Goal: Information Seeking & Learning: Learn about a topic

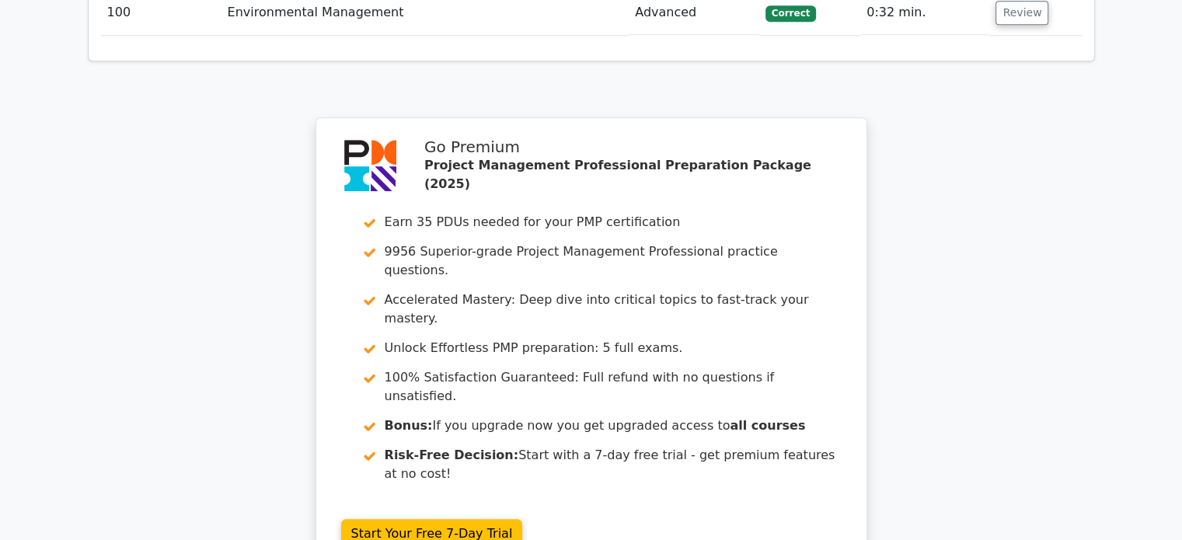
scroll to position [7536, 0]
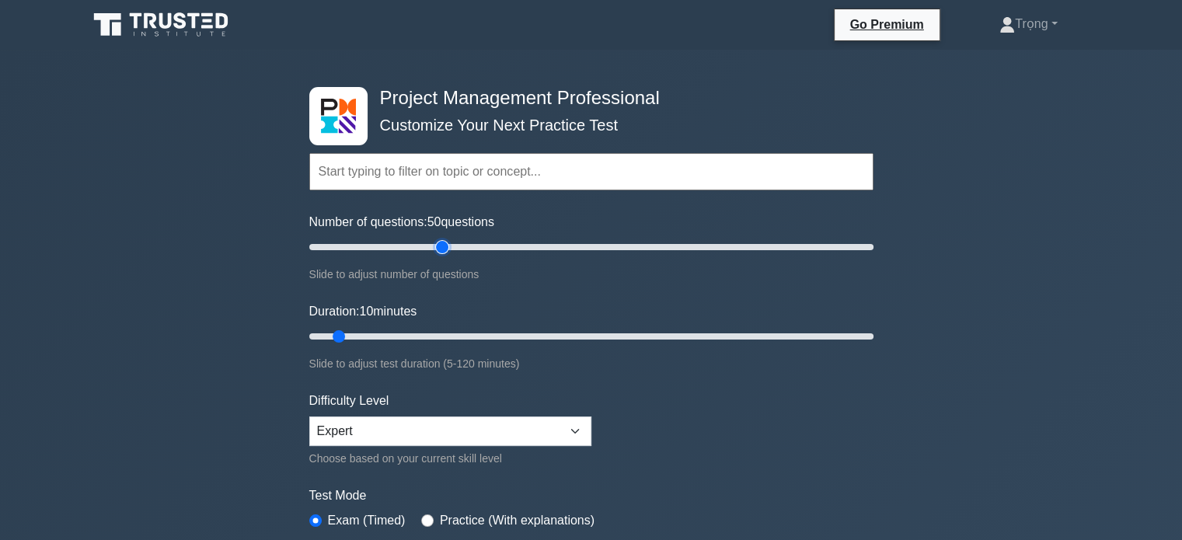
drag, startPoint x: 329, startPoint y: 246, endPoint x: 445, endPoint y: 266, distance: 117.4
type input "50"
click at [445, 256] on input "Number of questions: 50 questions" at bounding box center [591, 247] width 564 height 19
drag, startPoint x: 341, startPoint y: 332, endPoint x: 571, endPoint y: 344, distance: 230.3
type input "60"
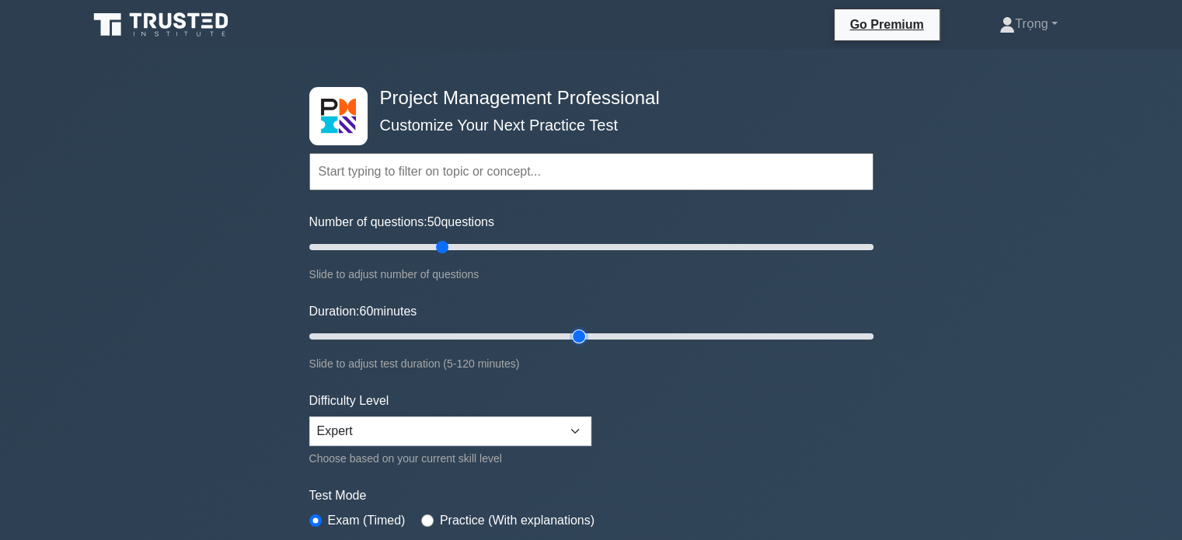
click at [571, 344] on input "Duration: 60 minutes" at bounding box center [591, 336] width 564 height 19
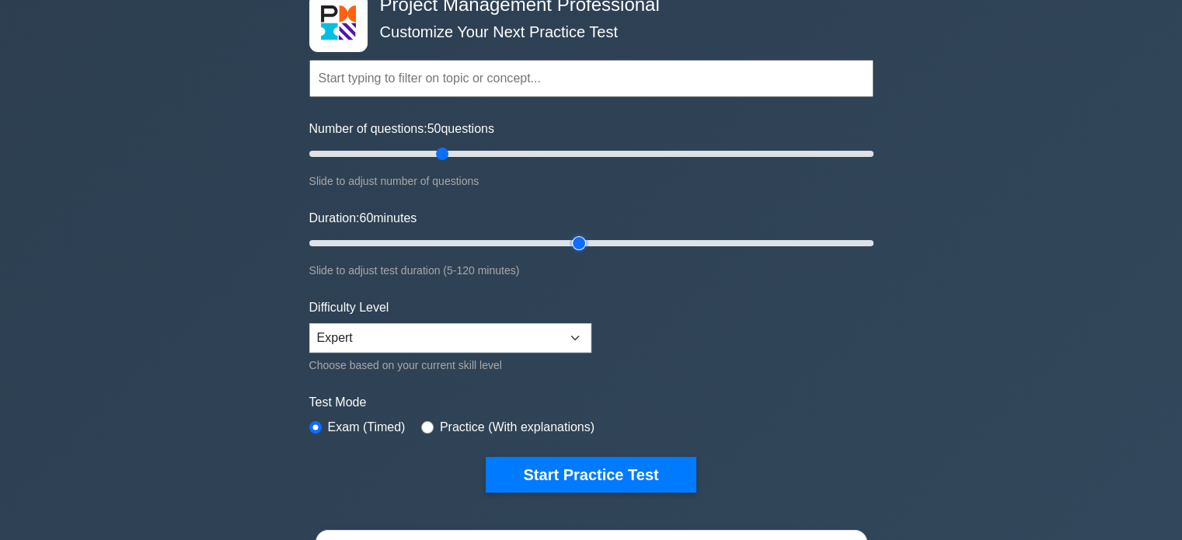
scroll to position [140, 0]
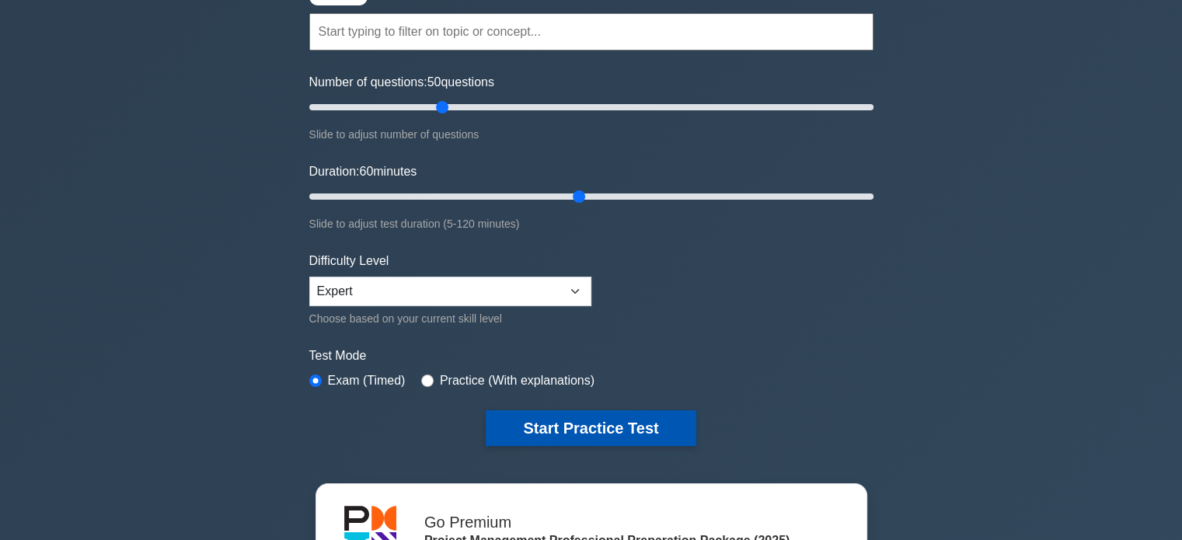
click at [612, 431] on button "Start Practice Test" at bounding box center [591, 428] width 210 height 36
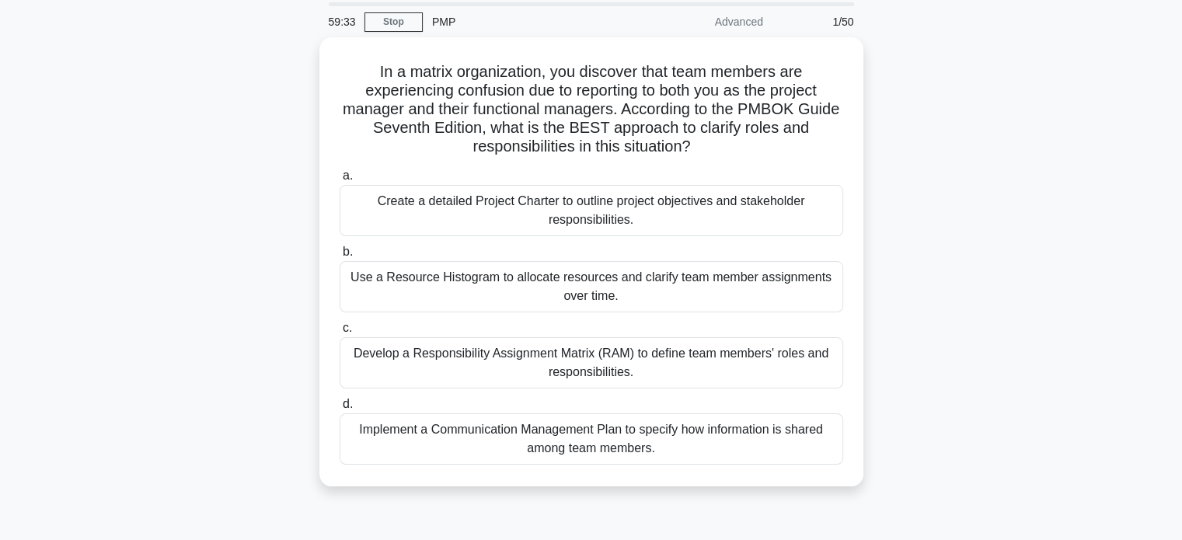
scroll to position [63, 0]
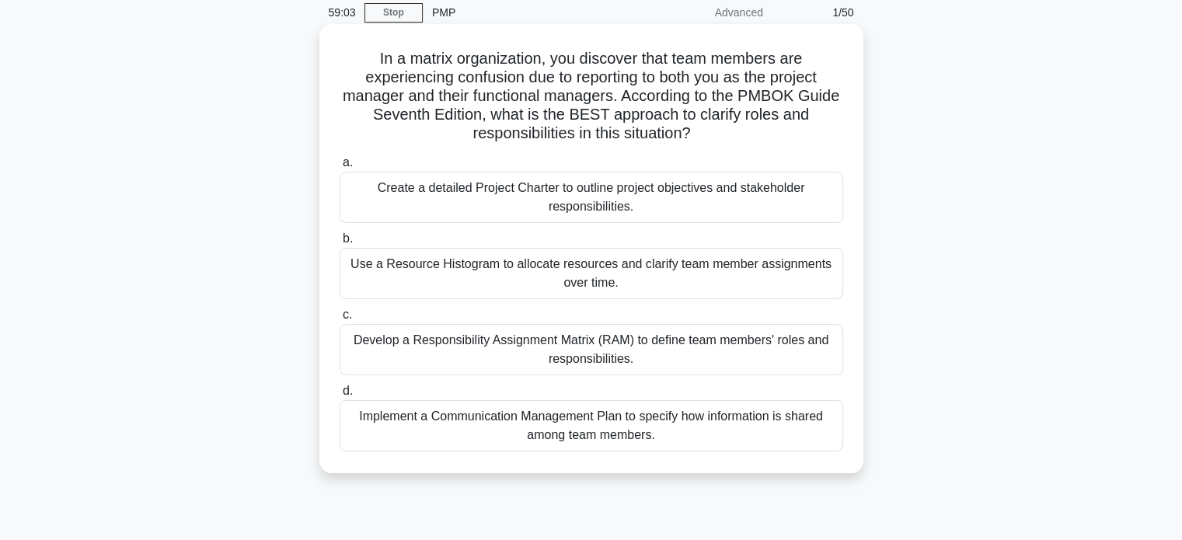
click at [660, 430] on div "Implement a Communication Management Plan to specify how information is shared …" at bounding box center [591, 425] width 503 height 51
click at [340, 396] on input "d. Implement a Communication Management Plan to specify how information is shar…" at bounding box center [340, 391] width 0 height 10
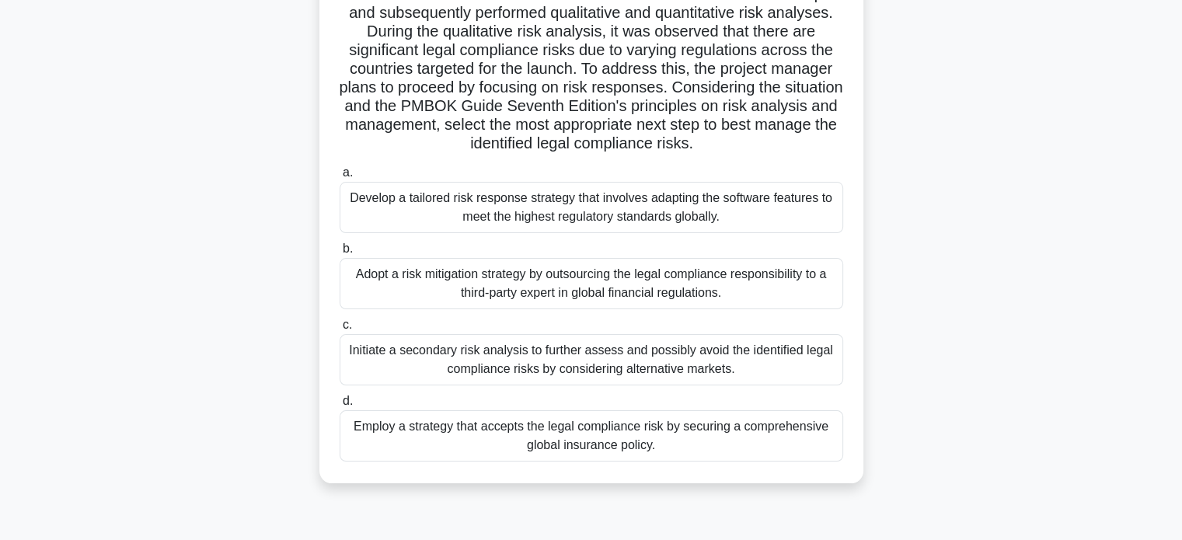
scroll to position [208, 0]
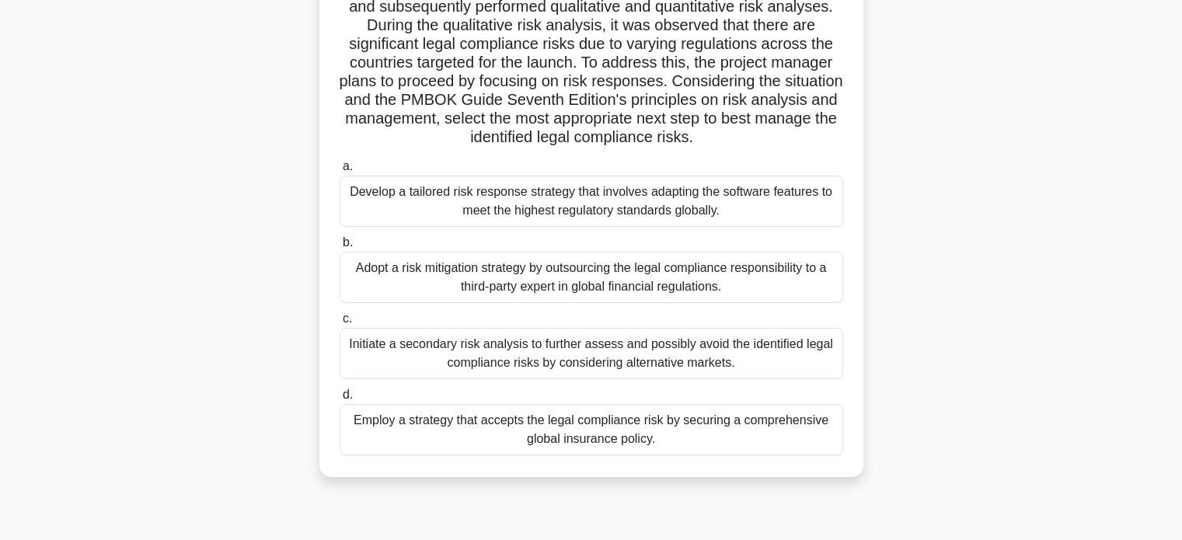
click at [730, 356] on div "Initiate a secondary risk analysis to further assess and possibly avoid the ide…" at bounding box center [591, 353] width 503 height 51
click at [340, 324] on input "c. Initiate a secondary risk analysis to further assess and possibly avoid the …" at bounding box center [340, 319] width 0 height 10
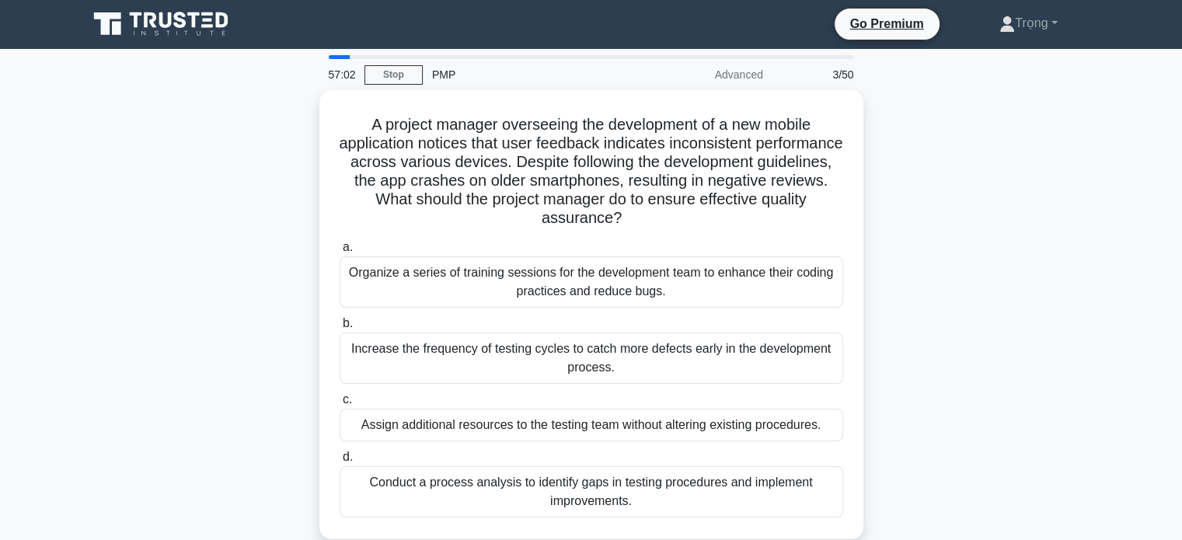
scroll to position [0, 0]
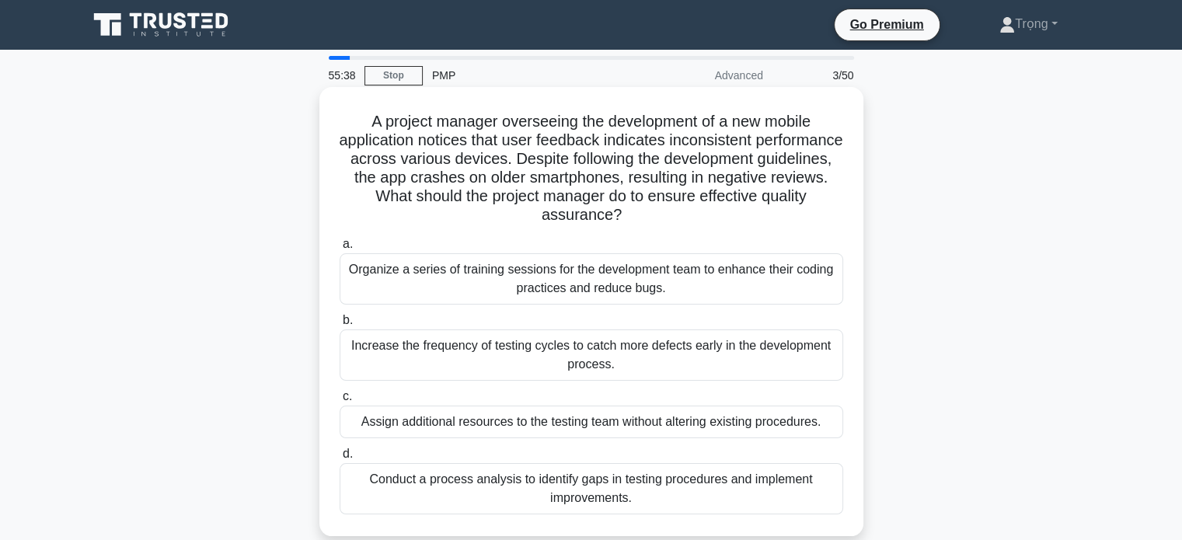
click at [664, 490] on div "Conduct a process analysis to identify gaps in testing procedures and implement…" at bounding box center [591, 488] width 503 height 51
click at [340, 459] on input "d. Conduct a process analysis to identify gaps in testing procedures and implem…" at bounding box center [340, 454] width 0 height 10
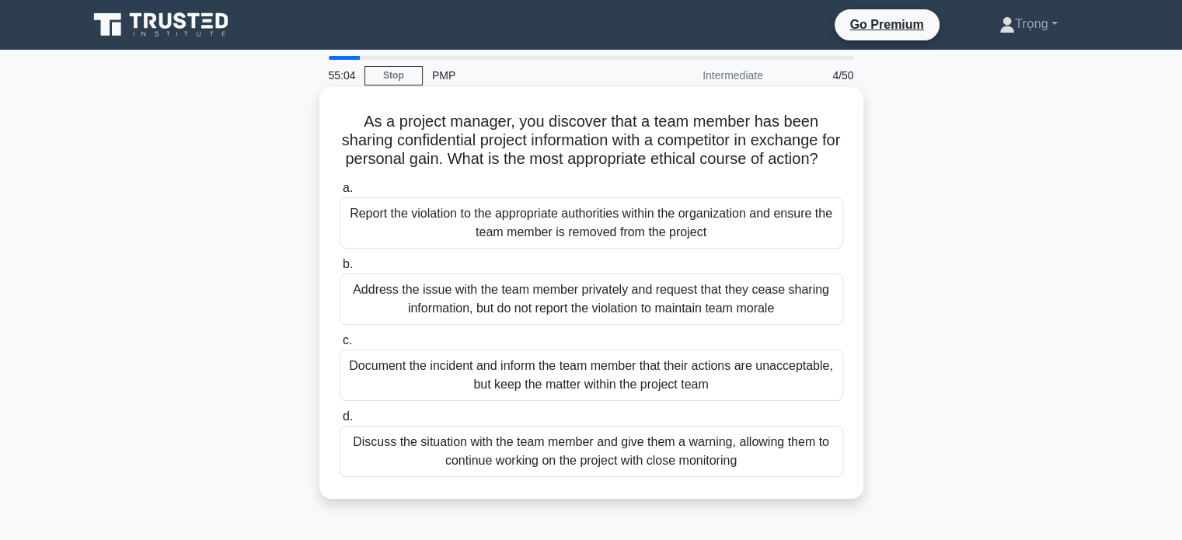
click at [646, 242] on div "Report the violation to the appropriate authorities within the organization and…" at bounding box center [591, 222] width 503 height 51
click at [340, 193] on input "a. Report the violation to the appropriate authorities within the organization …" at bounding box center [340, 188] width 0 height 10
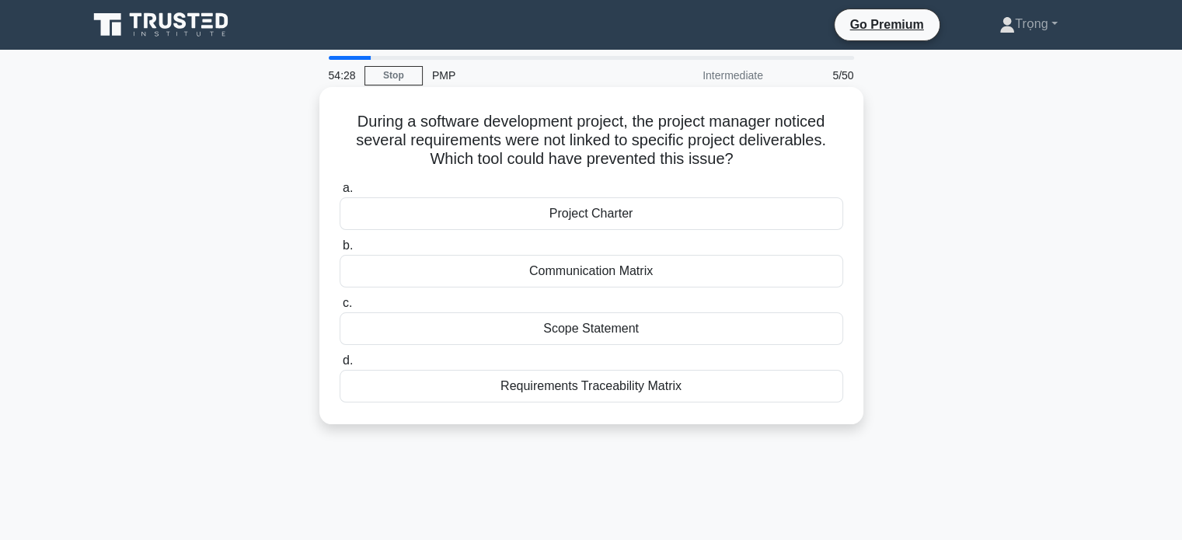
click at [694, 392] on div "Requirements Traceability Matrix" at bounding box center [591, 386] width 503 height 33
click at [340, 366] on input "d. Requirements Traceability Matrix" at bounding box center [340, 361] width 0 height 10
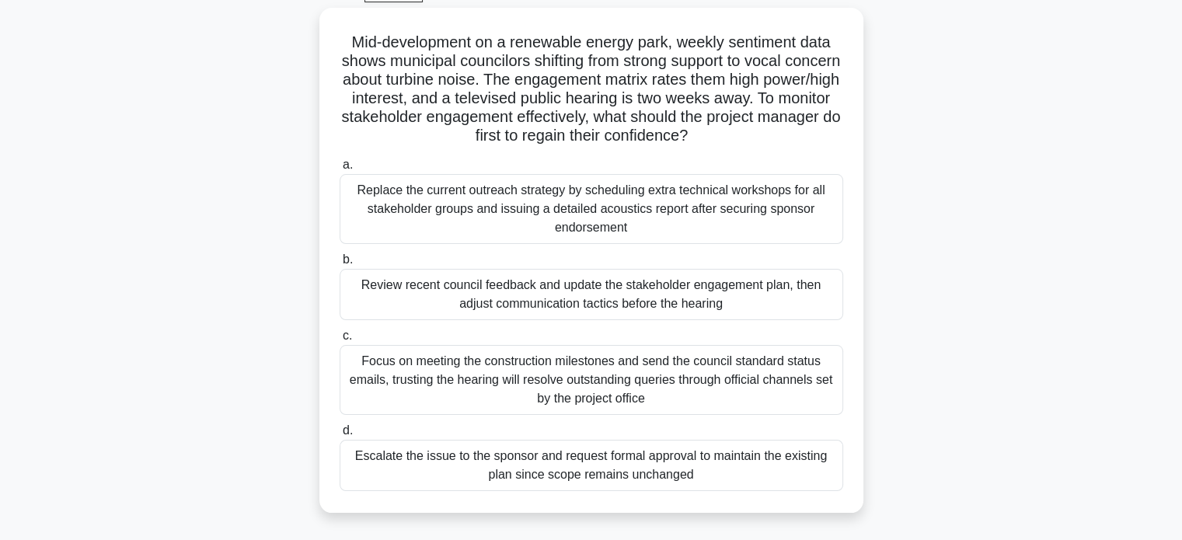
scroll to position [84, 0]
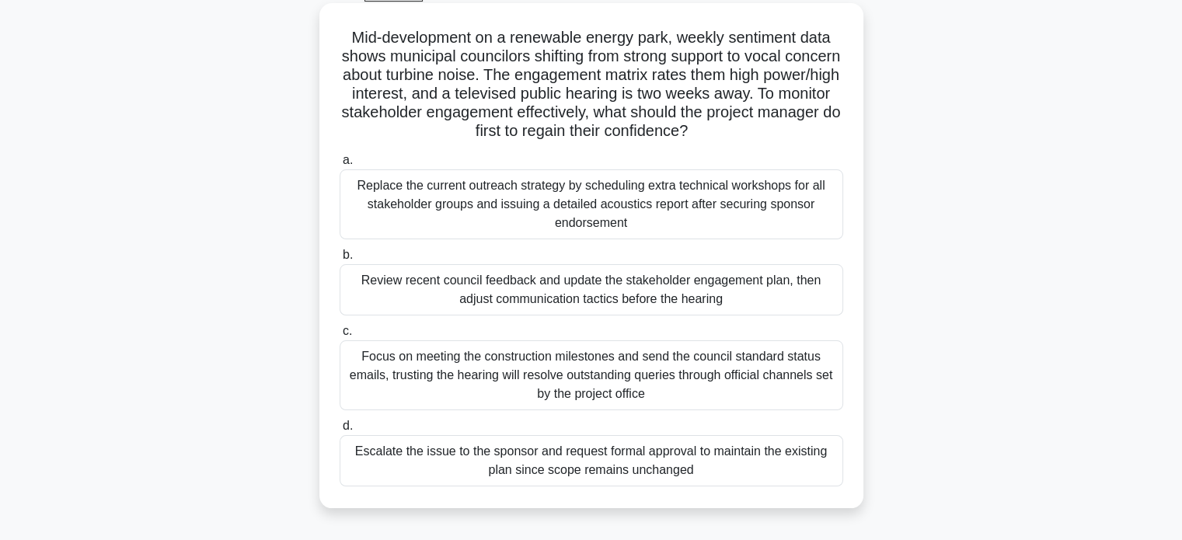
click at [715, 292] on div "Review recent council feedback and update the stakeholder engagement plan, then…" at bounding box center [591, 289] width 503 height 51
click at [340, 260] on input "b. Review recent council feedback and update the stakeholder engagement plan, t…" at bounding box center [340, 255] width 0 height 10
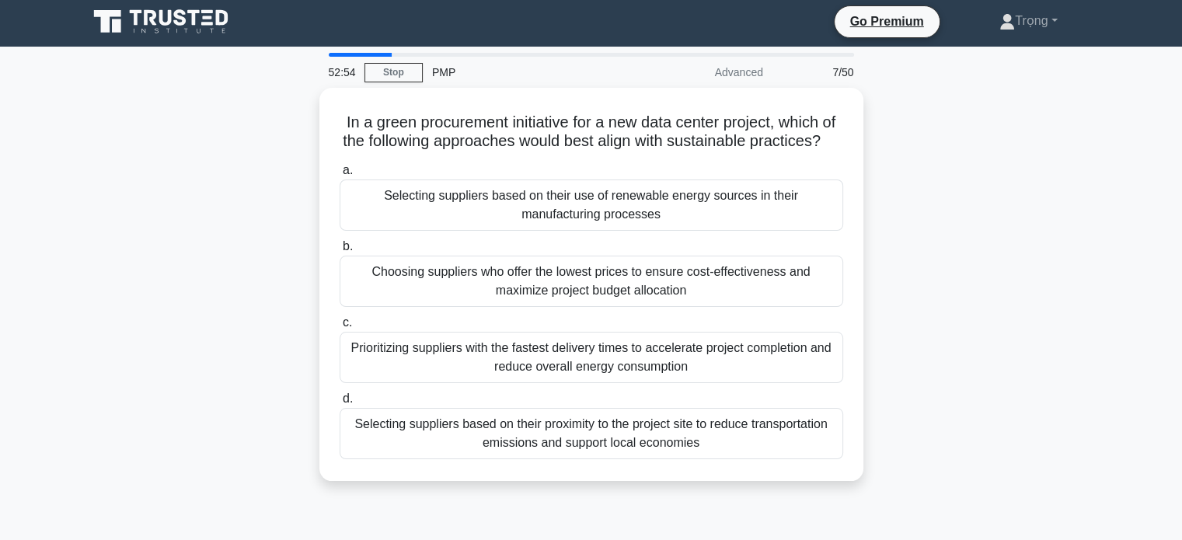
scroll to position [2, 0]
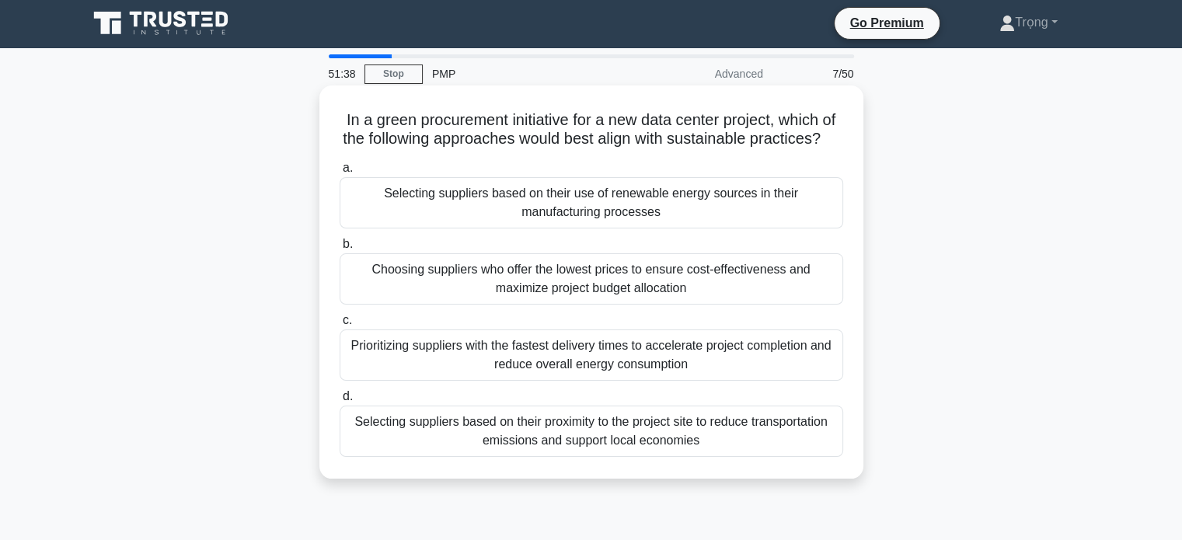
click at [678, 454] on div "Selecting suppliers based on their proximity to the project site to reduce tran…" at bounding box center [591, 431] width 503 height 51
click at [340, 402] on input "d. Selecting suppliers based on their proximity to the project site to reduce t…" at bounding box center [340, 397] width 0 height 10
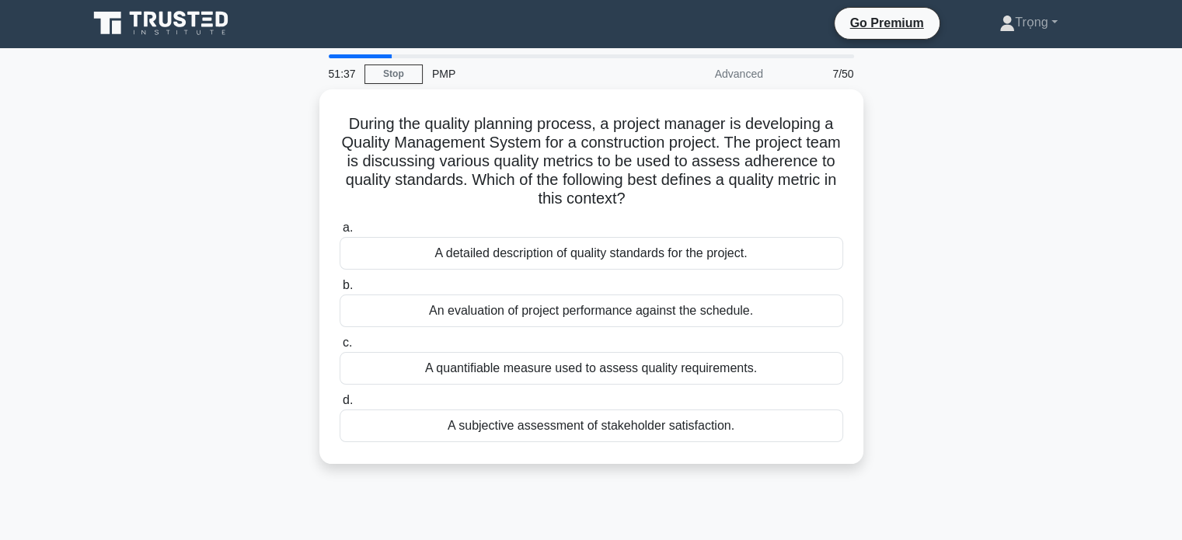
scroll to position [0, 0]
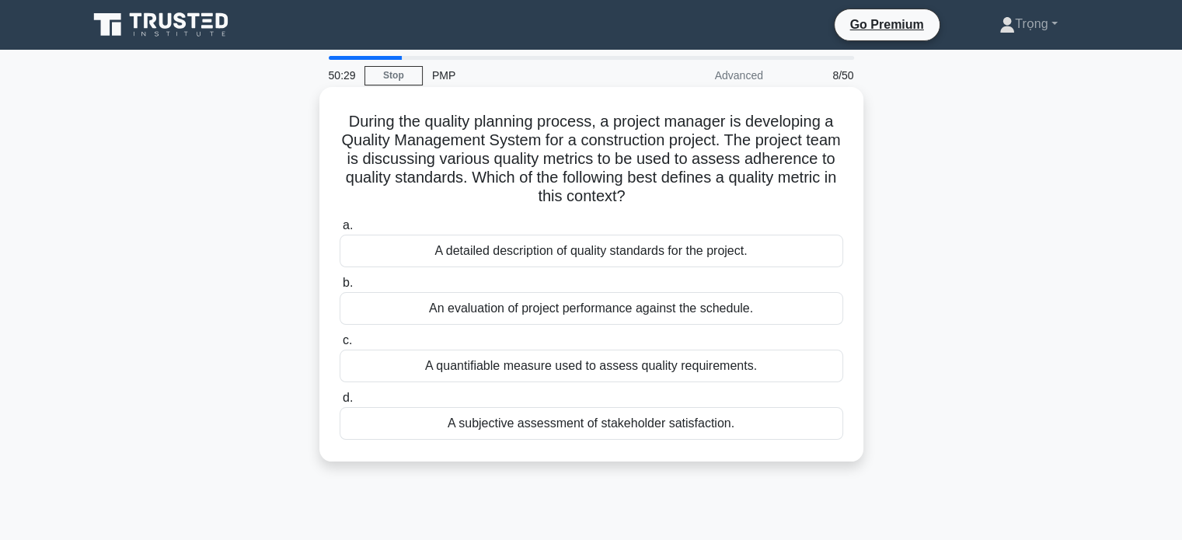
click at [740, 366] on div "A quantifiable measure used to assess quality requirements." at bounding box center [591, 366] width 503 height 33
click at [340, 346] on input "c. A quantifiable measure used to assess quality requirements." at bounding box center [340, 341] width 0 height 10
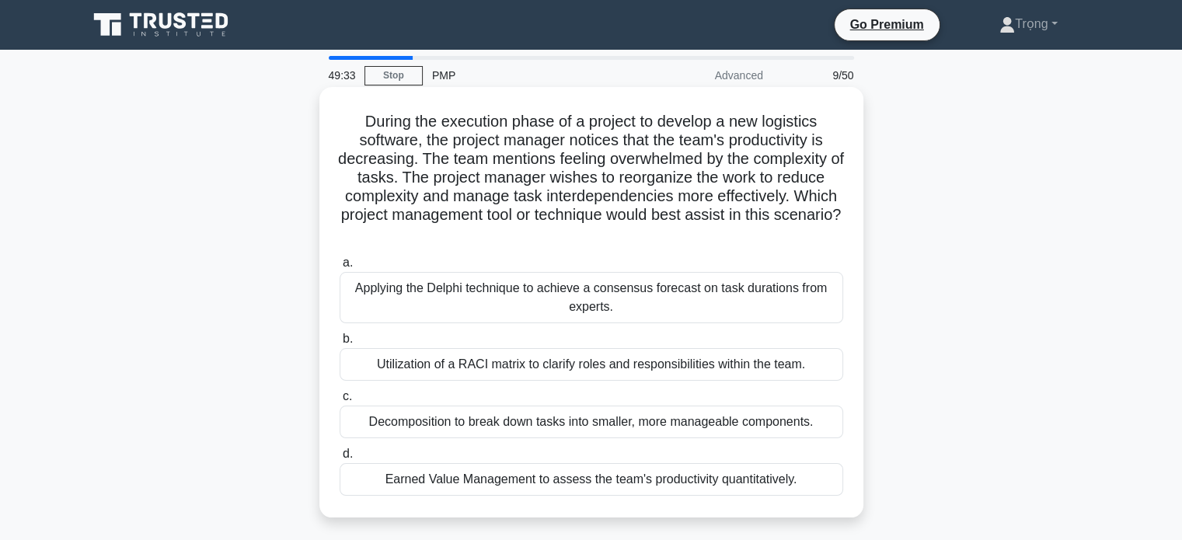
click at [688, 428] on div "Decomposition to break down tasks into smaller, more manageable components." at bounding box center [591, 422] width 503 height 33
click at [340, 402] on input "c. Decomposition to break down tasks into smaller, more manageable components." at bounding box center [340, 397] width 0 height 10
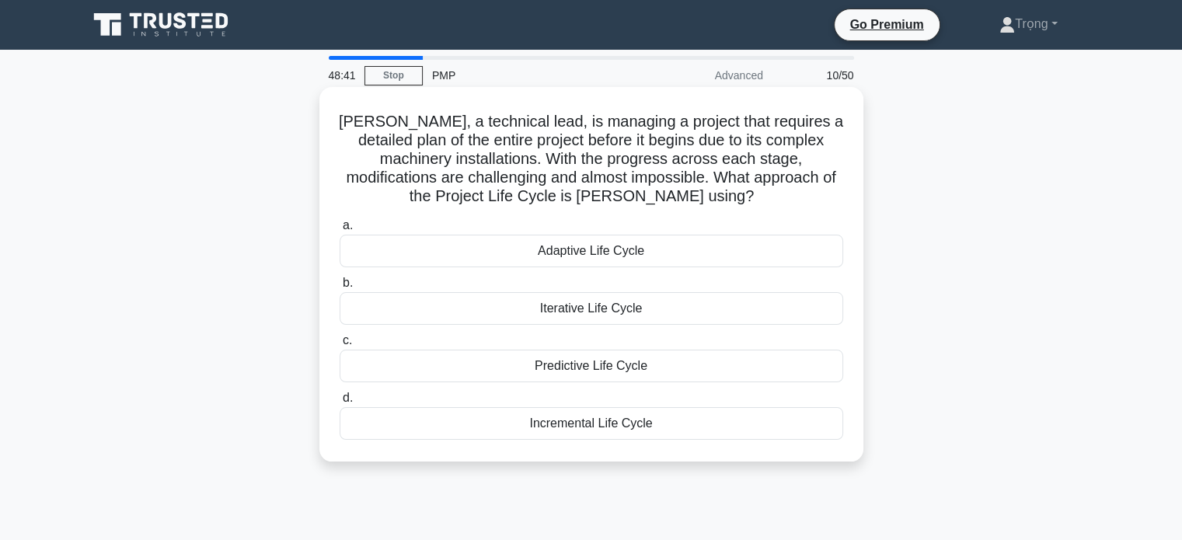
click at [646, 370] on div "Predictive Life Cycle" at bounding box center [591, 366] width 503 height 33
click at [340, 346] on input "c. Predictive Life Cycle" at bounding box center [340, 341] width 0 height 10
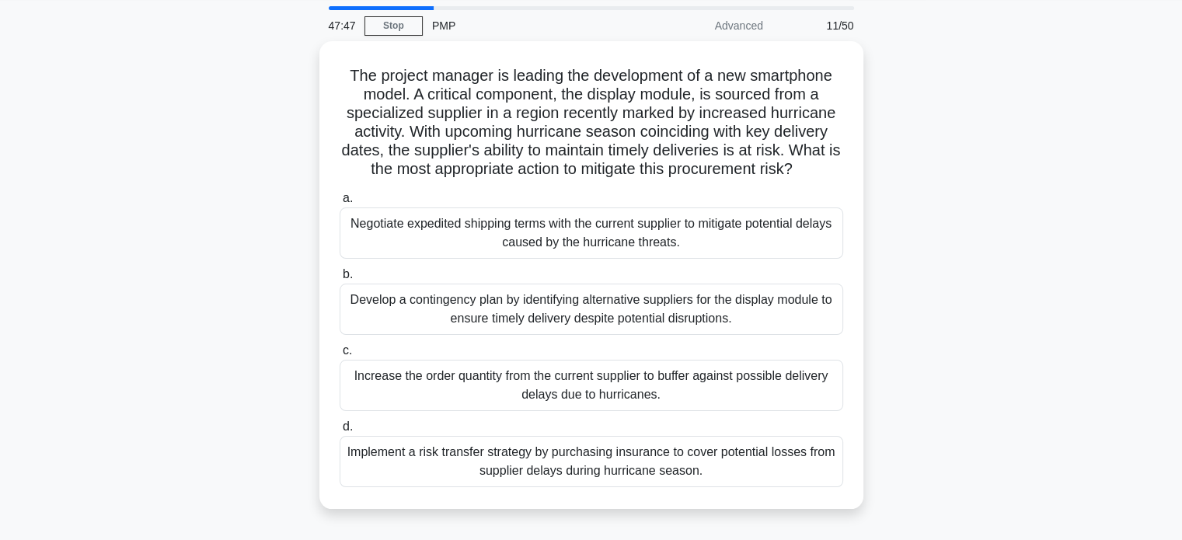
scroll to position [63, 0]
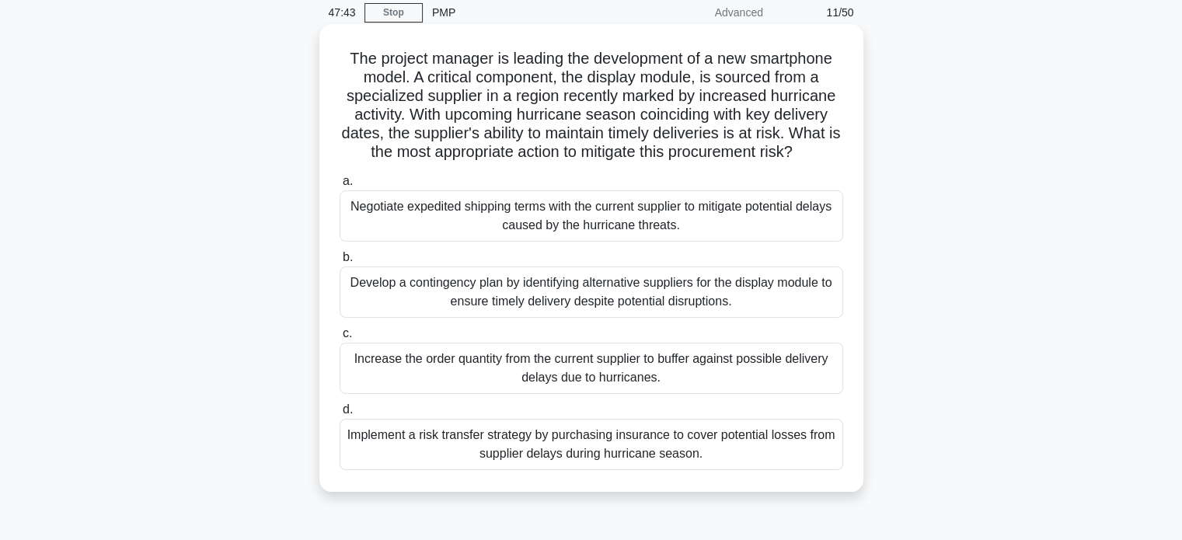
click at [764, 287] on div "Develop a contingency plan by identifying alternative suppliers for the display…" at bounding box center [591, 292] width 503 height 51
click at [340, 263] on input "b. Develop a contingency plan by identifying alternative suppliers for the disp…" at bounding box center [340, 258] width 0 height 10
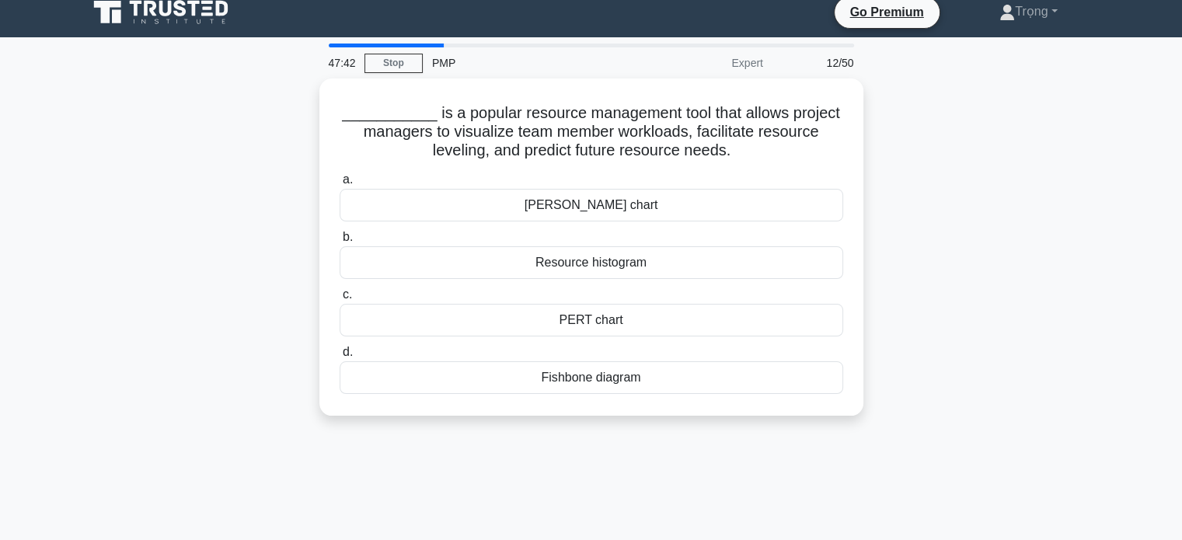
scroll to position [0, 0]
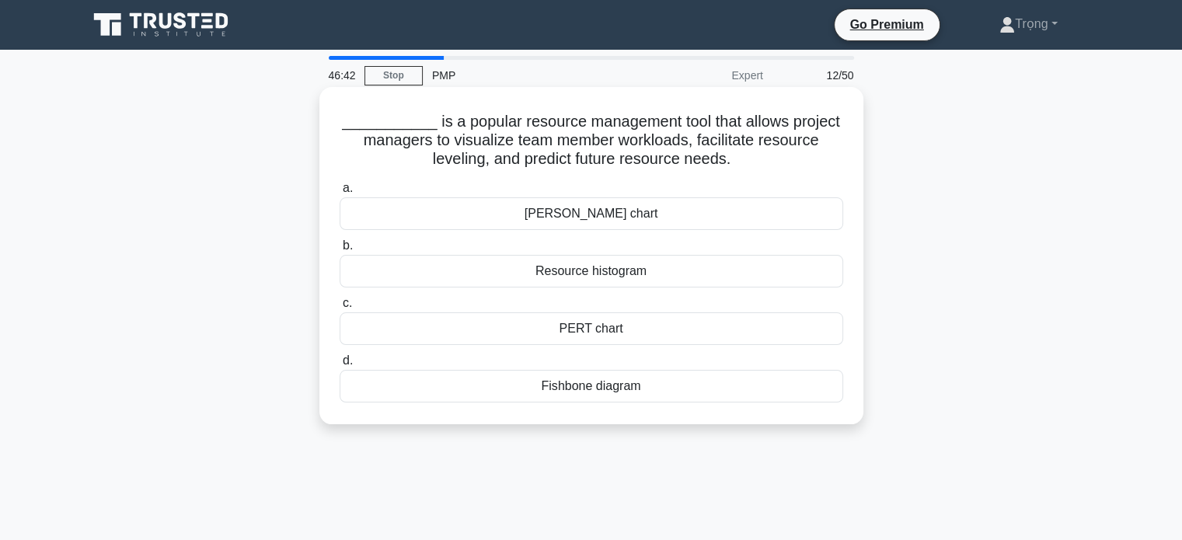
click at [670, 273] on div "Resource histogram" at bounding box center [591, 271] width 503 height 33
click at [340, 251] on input "b. Resource histogram" at bounding box center [340, 246] width 0 height 10
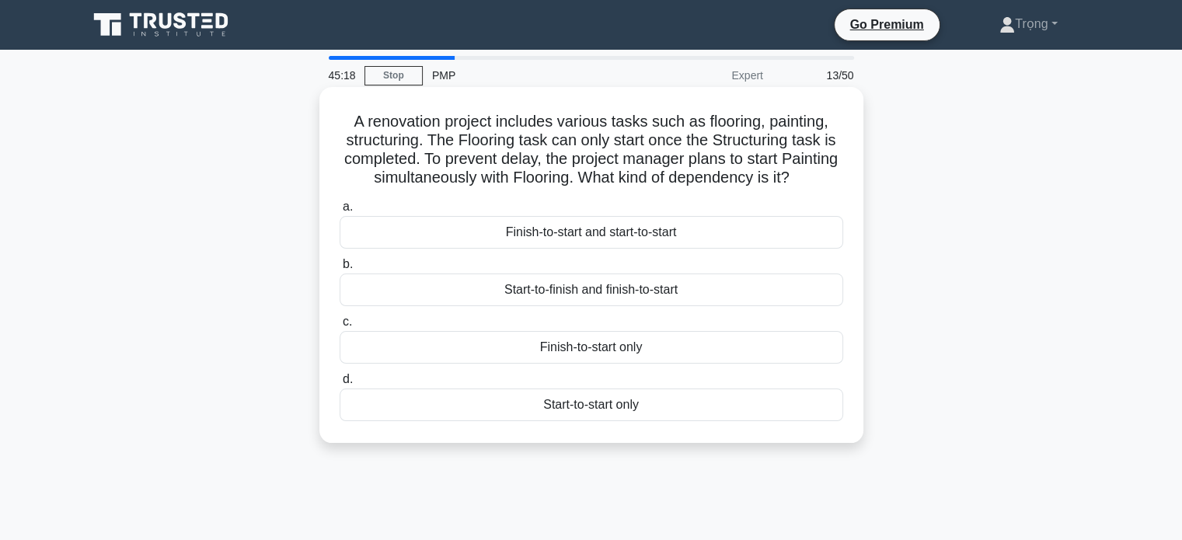
click at [715, 249] on div "Finish-to-start and start-to-start" at bounding box center [591, 232] width 503 height 33
click at [340, 212] on input "a. Finish-to-start and start-to-start" at bounding box center [340, 207] width 0 height 10
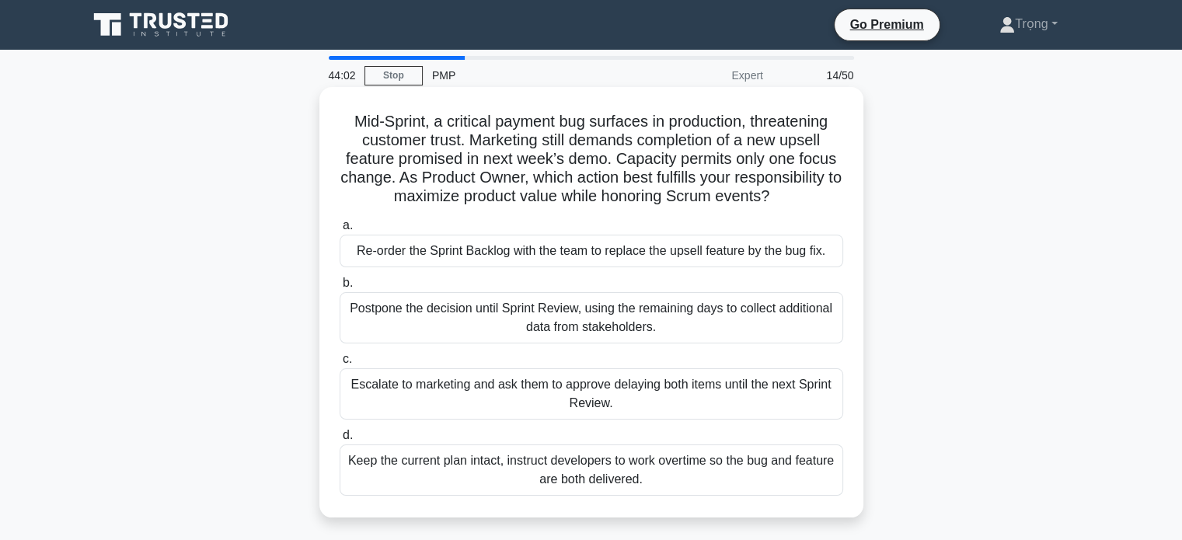
click at [747, 251] on div "Re-order the Sprint Backlog with the team to replace the upsell feature by the …" at bounding box center [591, 251] width 503 height 33
click at [340, 231] on input "a. Re-order the Sprint Backlog with the team to replace the upsell feature by t…" at bounding box center [340, 226] width 0 height 10
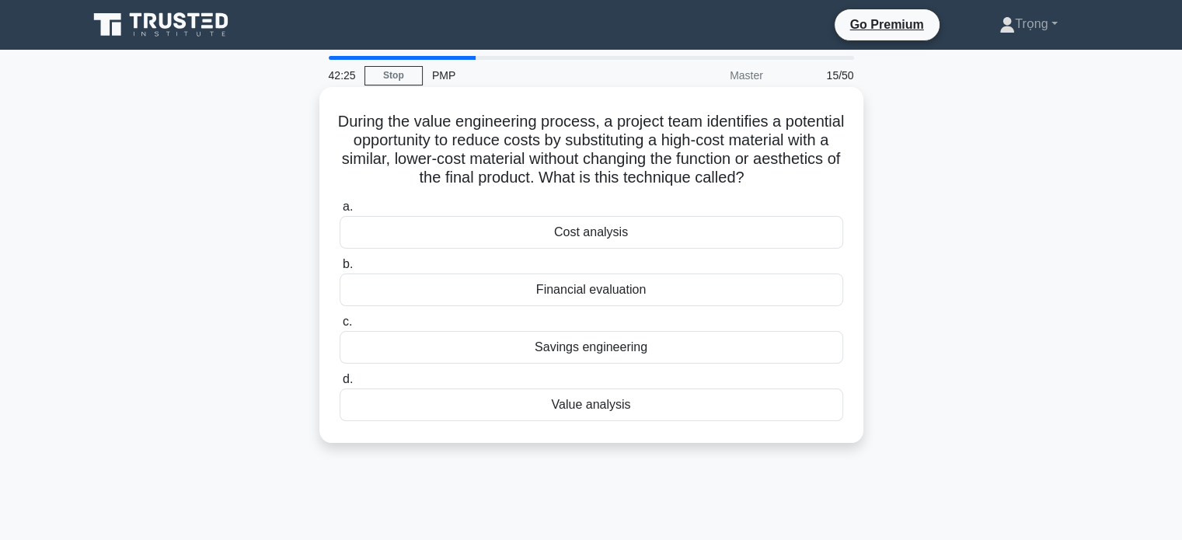
click at [643, 364] on div "Savings engineering" at bounding box center [591, 347] width 503 height 33
click at [340, 327] on input "c. Savings engineering" at bounding box center [340, 322] width 0 height 10
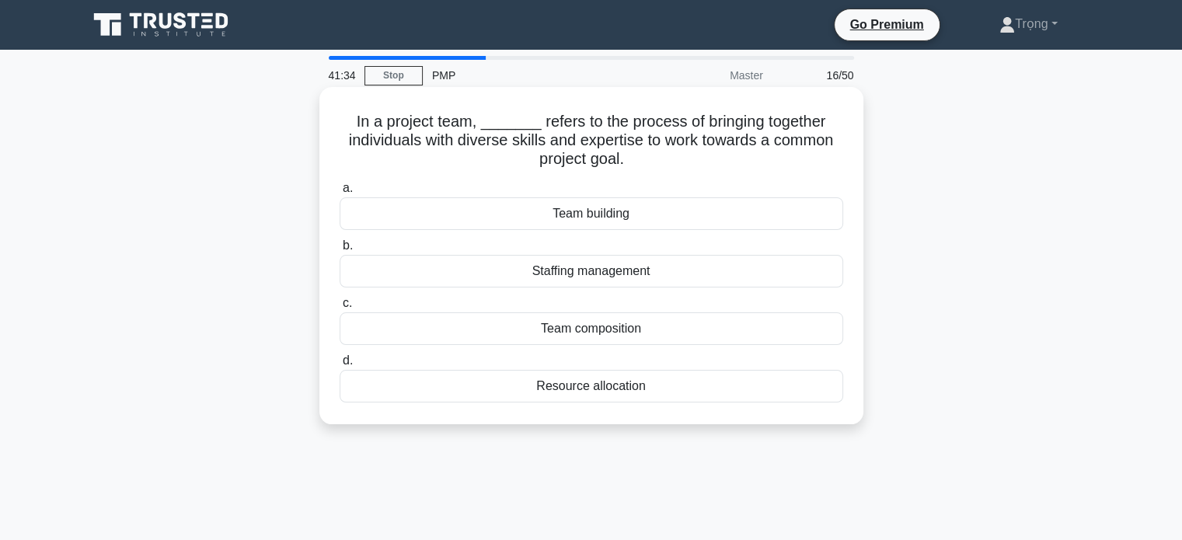
click at [652, 332] on div "Team composition" at bounding box center [591, 328] width 503 height 33
click at [340, 308] on input "c. Team composition" at bounding box center [340, 303] width 0 height 10
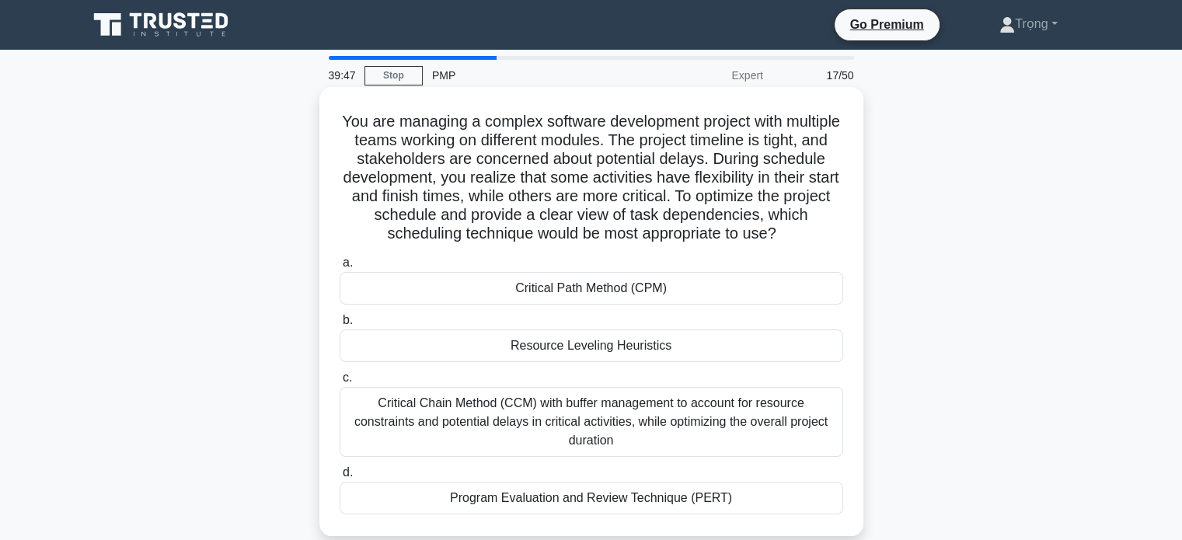
click at [667, 291] on div "Critical Path Method (CPM)" at bounding box center [591, 288] width 503 height 33
click at [340, 268] on input "a. Critical Path Method (CPM)" at bounding box center [340, 263] width 0 height 10
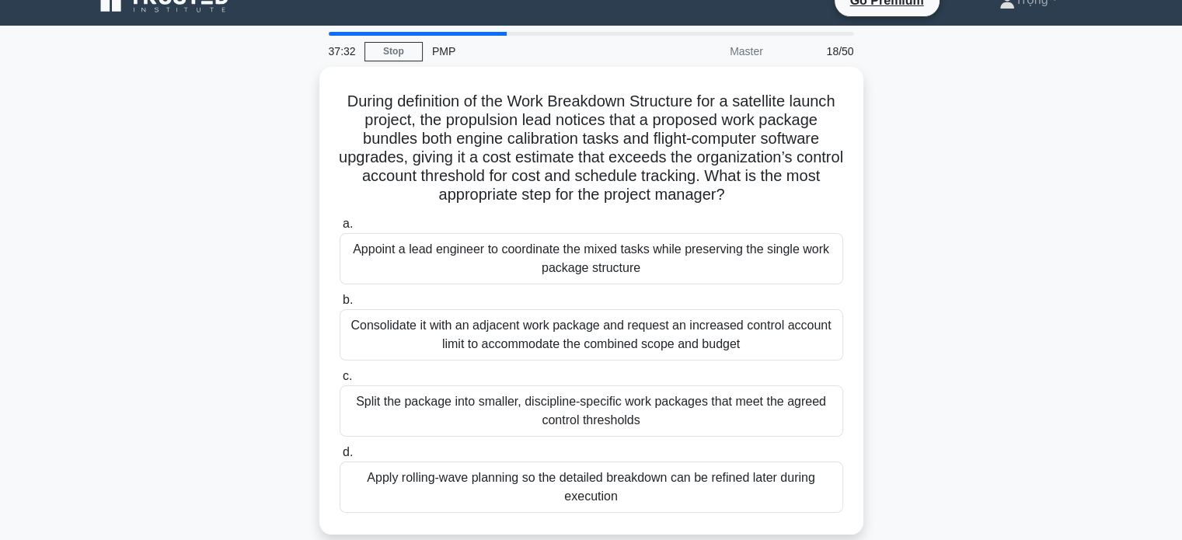
scroll to position [30, 0]
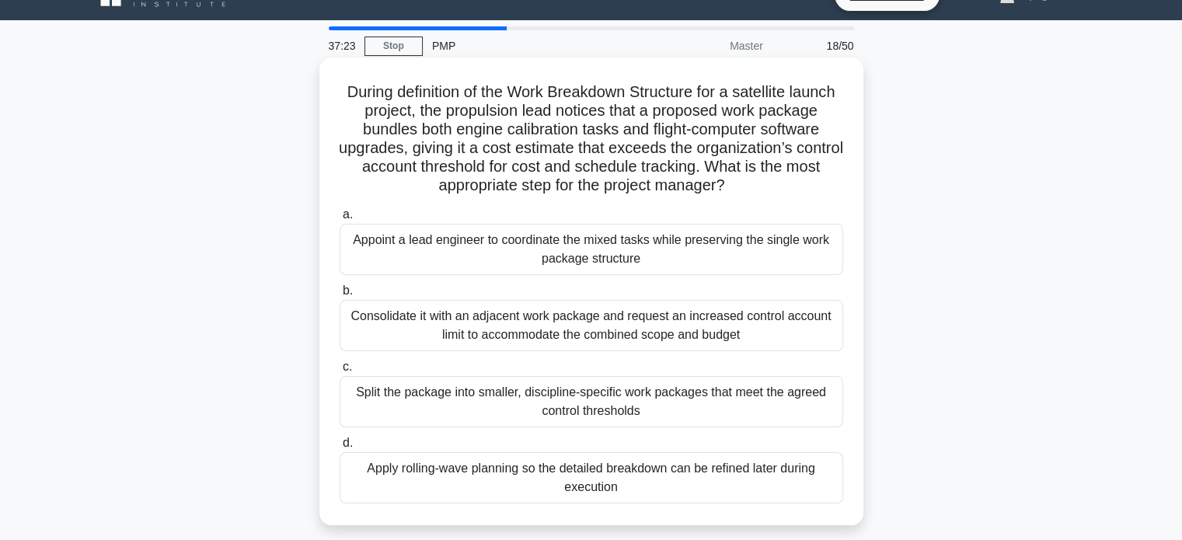
click at [627, 402] on div "Split the package into smaller, discipline-specific work packages that meet the…" at bounding box center [591, 401] width 503 height 51
click at [340, 372] on input "c. Split the package into smaller, discipline-specific work packages that meet …" at bounding box center [340, 367] width 0 height 10
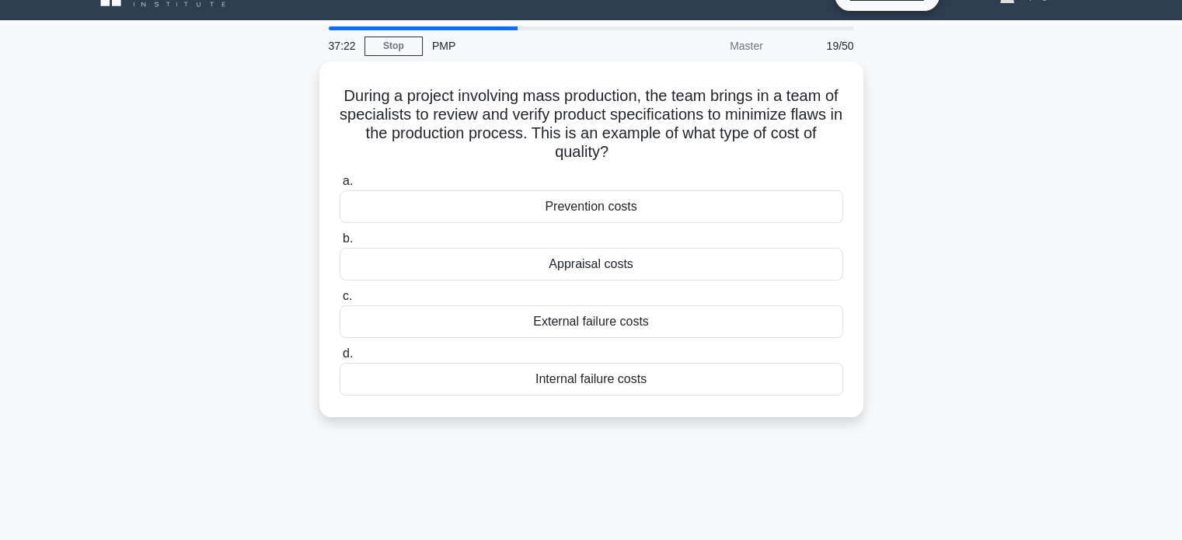
scroll to position [0, 0]
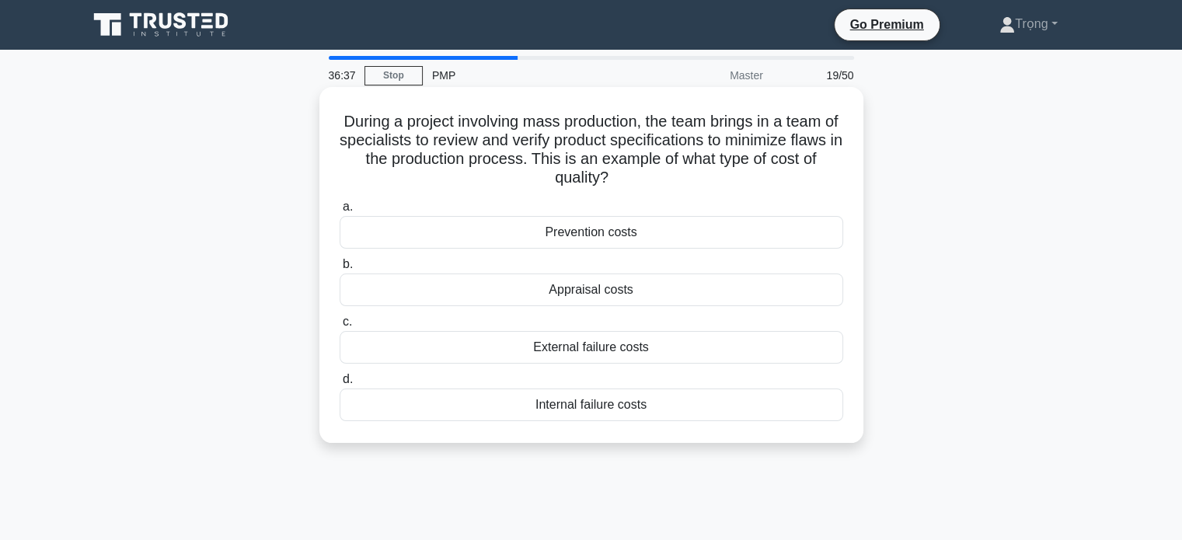
click at [634, 291] on div "Appraisal costs" at bounding box center [591, 289] width 503 height 33
click at [340, 270] on input "b. Appraisal costs" at bounding box center [340, 265] width 0 height 10
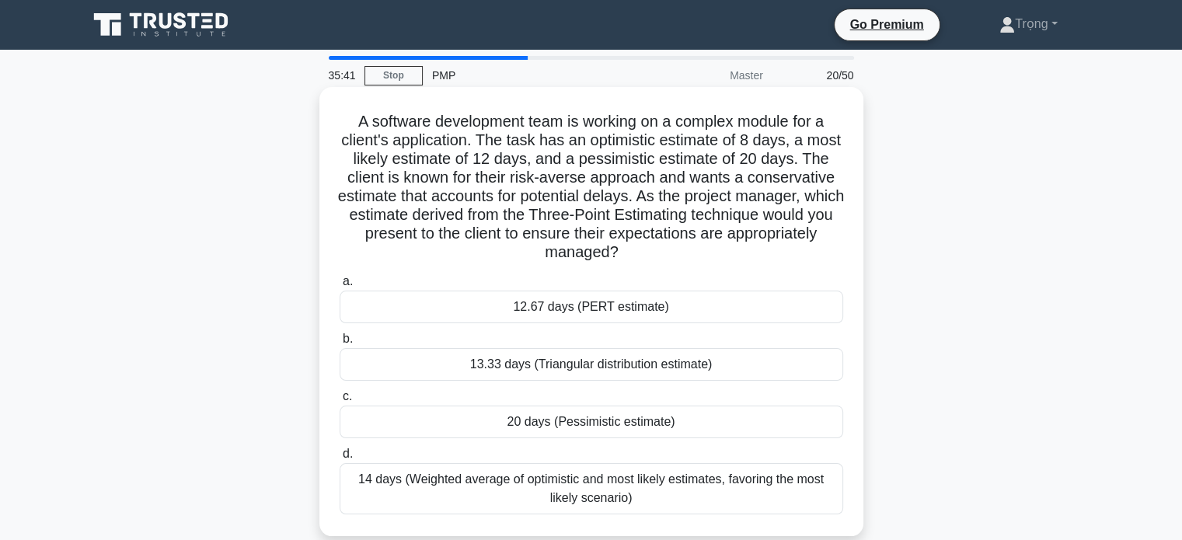
click at [702, 310] on div "12.67 days (PERT estimate)" at bounding box center [591, 307] width 503 height 33
click at [340, 287] on input "a. 12.67 days (PERT estimate)" at bounding box center [340, 282] width 0 height 10
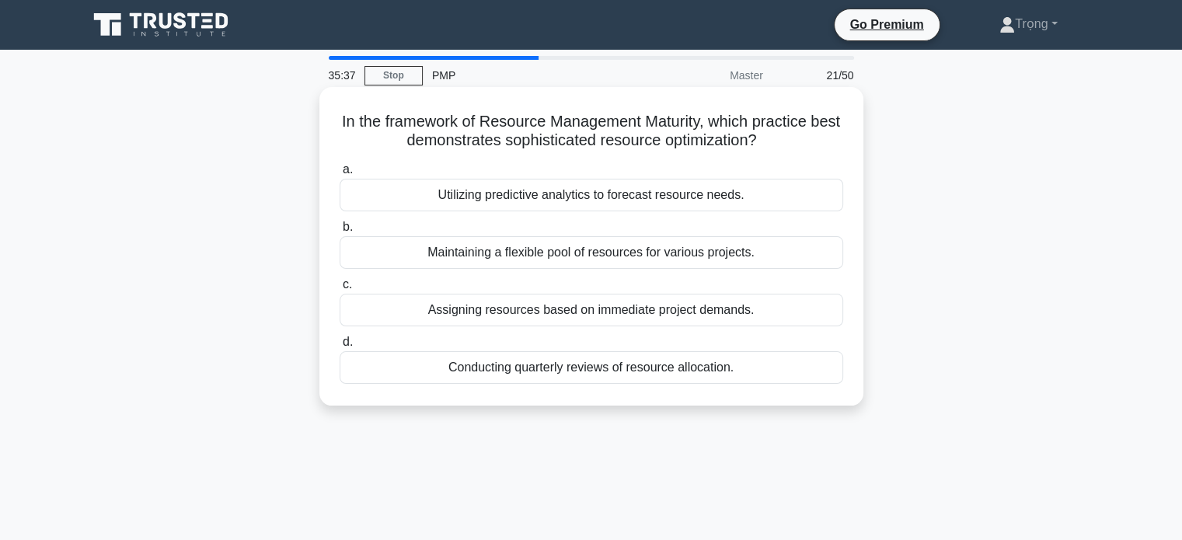
click at [622, 194] on div "Utilizing predictive analytics to forecast resource needs." at bounding box center [591, 195] width 503 height 33
click at [340, 175] on input "a. Utilizing predictive analytics to forecast resource needs." at bounding box center [340, 170] width 0 height 10
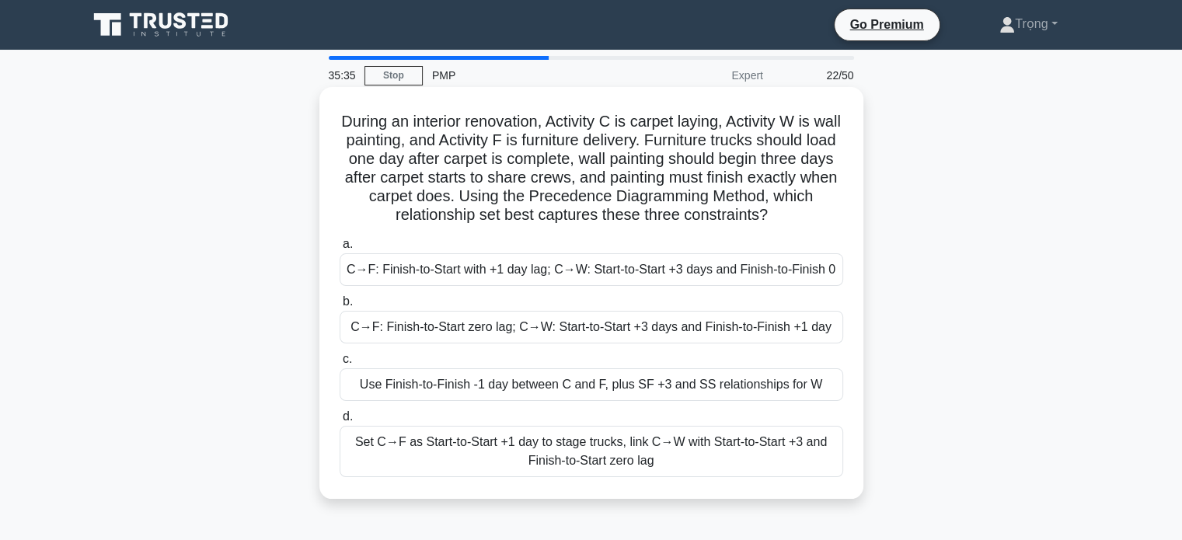
click at [576, 260] on div "C→F: Finish-to-Start with +1 day lag; C→W: Start-to-Start +3 days and Finish-to…" at bounding box center [591, 269] width 503 height 33
click at [340, 249] on input "a. C→F: Finish-to-Start with +1 day lag; C→W: Start-to-Start +3 days and Finish…" at bounding box center [340, 244] width 0 height 10
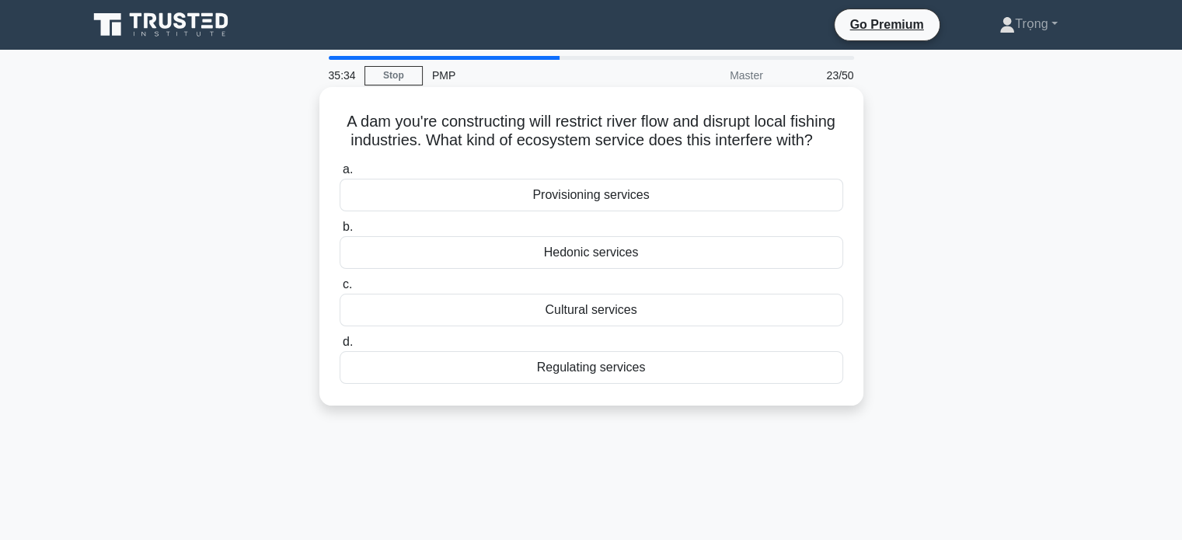
click at [647, 211] on div "Provisioning services" at bounding box center [591, 195] width 503 height 33
click at [340, 175] on input "a. Provisioning services" at bounding box center [340, 170] width 0 height 10
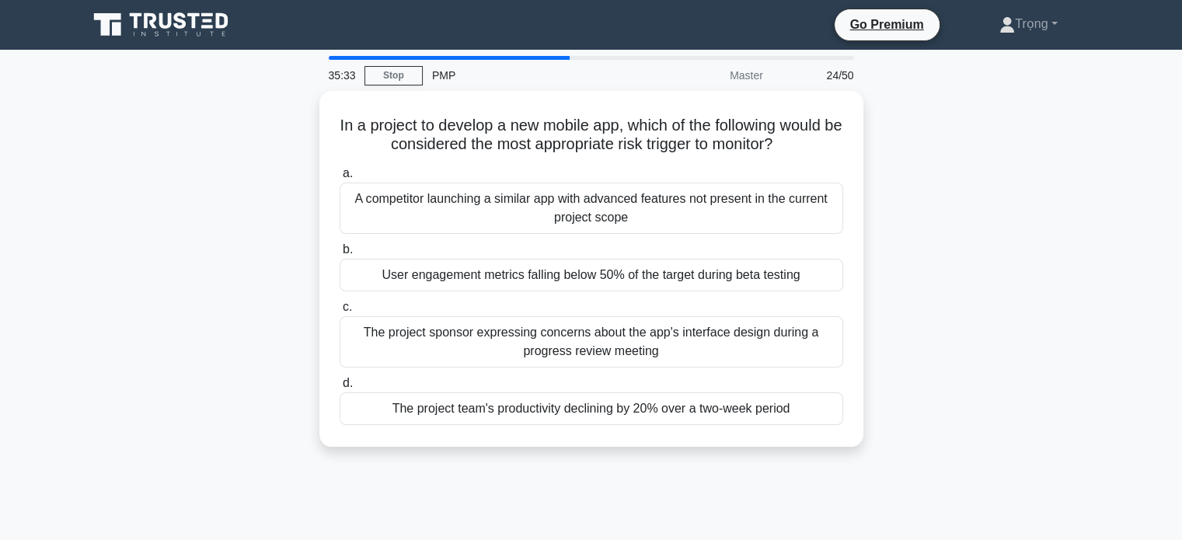
click at [647, 216] on div "A competitor launching a similar app with advanced features not present in the …" at bounding box center [591, 208] width 503 height 51
click at [340, 179] on input "a. A competitor launching a similar app with advanced features not present in t…" at bounding box center [340, 174] width 0 height 10
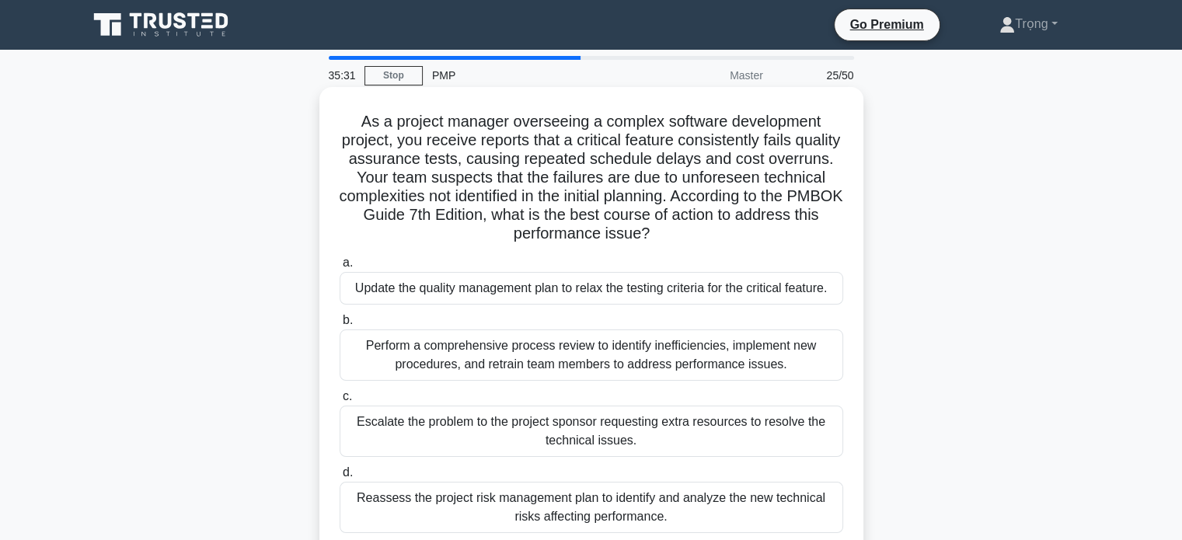
click at [638, 301] on div "Update the quality management plan to relax the testing criteria for the critic…" at bounding box center [591, 288] width 503 height 33
click at [340, 268] on input "a. Update the quality management plan to relax the testing criteria for the cri…" at bounding box center [340, 263] width 0 height 10
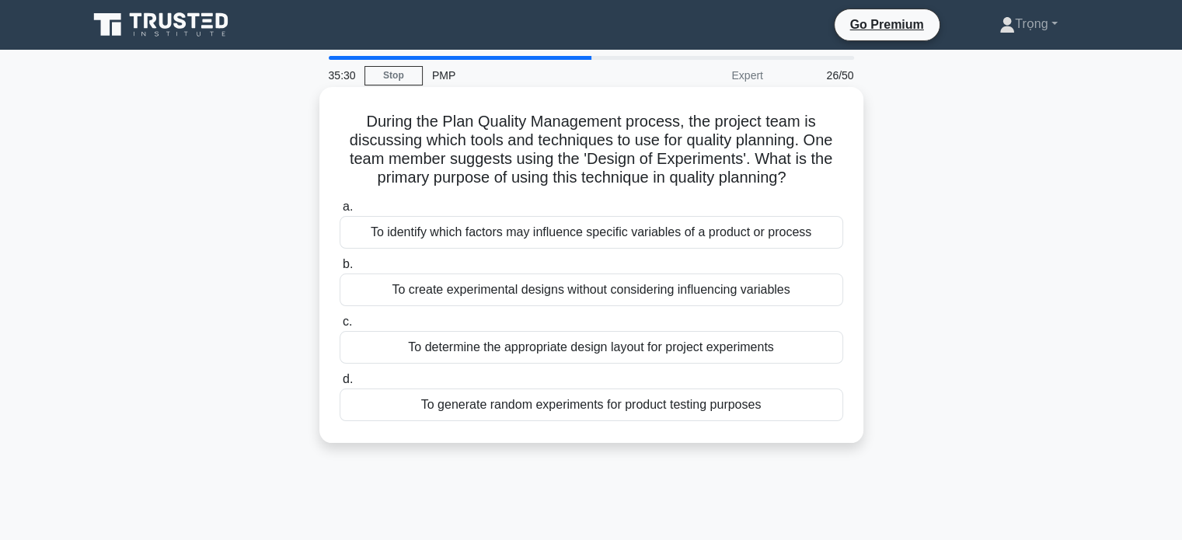
click at [696, 242] on div "To identify which factors may influence specific variables of a product or proc…" at bounding box center [591, 232] width 503 height 33
click at [340, 212] on input "a. To identify which factors may influence specific variables of a product or p…" at bounding box center [340, 207] width 0 height 10
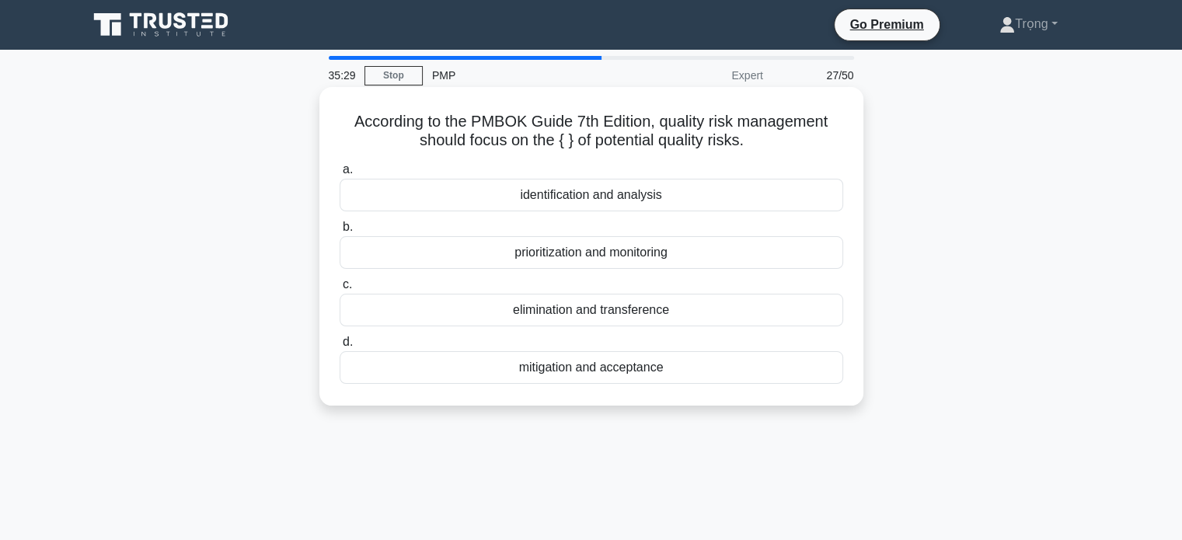
click at [706, 195] on div "identification and analysis" at bounding box center [591, 195] width 503 height 33
click at [340, 175] on input "a. identification and analysis" at bounding box center [340, 170] width 0 height 10
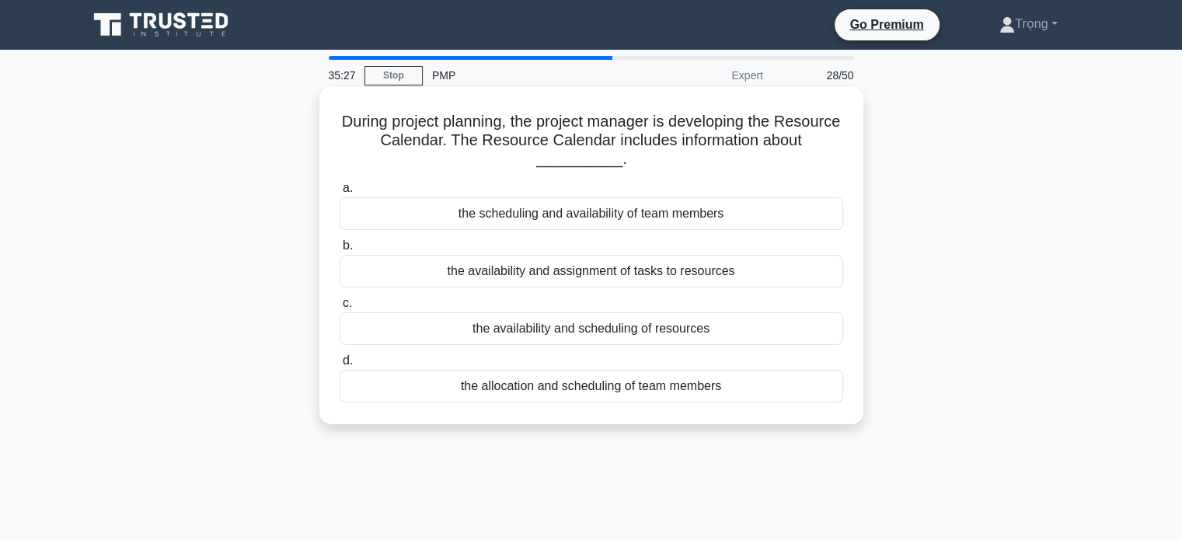
click at [705, 208] on div "the scheduling and availability of team members" at bounding box center [591, 213] width 503 height 33
click at [340, 193] on input "a. the scheduling and availability of team members" at bounding box center [340, 188] width 0 height 10
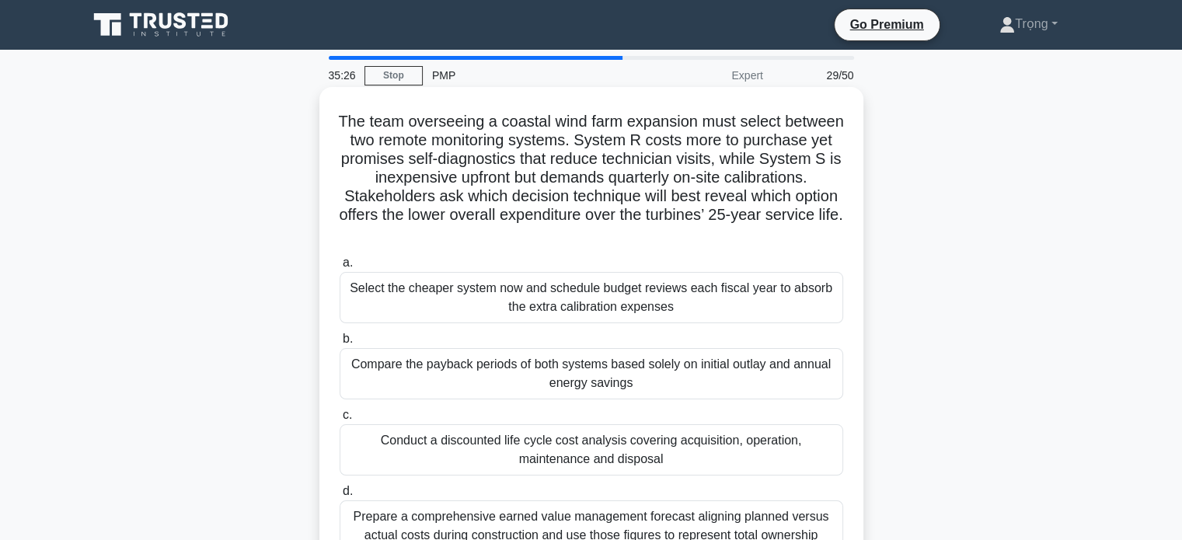
click at [687, 308] on div "Select the cheaper system now and schedule budget reviews each fiscal year to a…" at bounding box center [591, 297] width 503 height 51
click at [340, 268] on input "a. Select the cheaper system now and schedule budget reviews each fiscal year t…" at bounding box center [340, 263] width 0 height 10
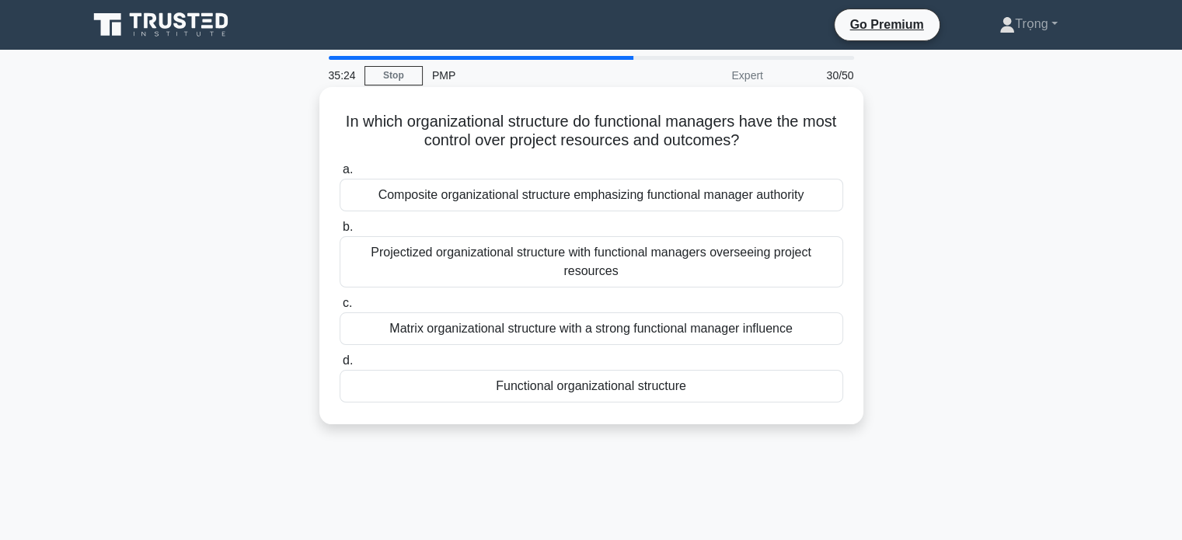
click at [695, 204] on div "Composite organizational structure emphasizing functional manager authority" at bounding box center [591, 195] width 503 height 33
click at [340, 175] on input "a. Composite organizational structure emphasizing functional manager authority" at bounding box center [340, 170] width 0 height 10
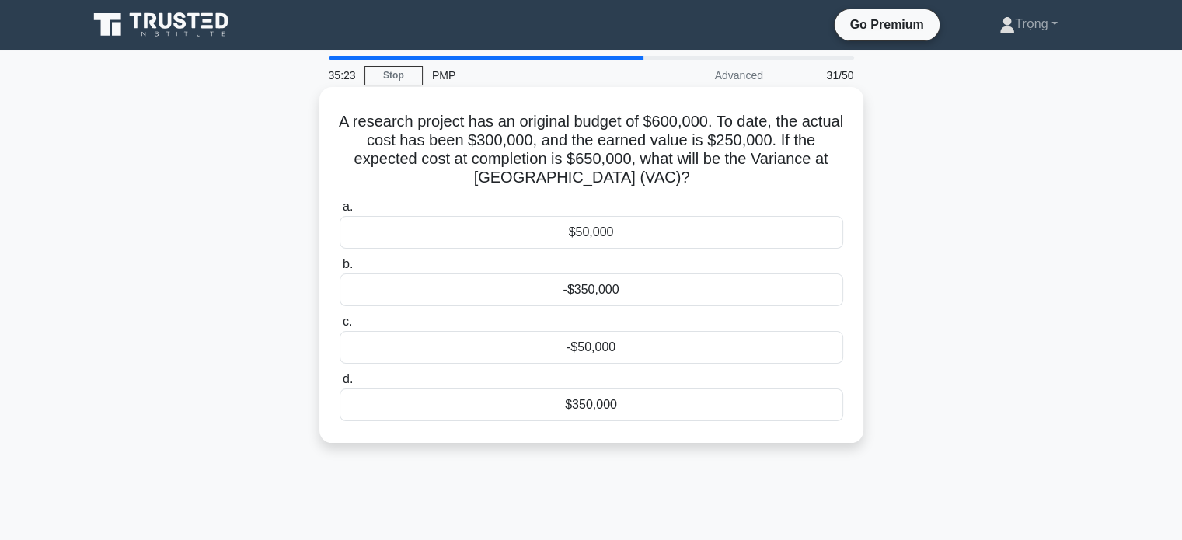
click at [656, 235] on div "$50,000" at bounding box center [591, 232] width 503 height 33
click at [340, 212] on input "a. $50,000" at bounding box center [340, 207] width 0 height 10
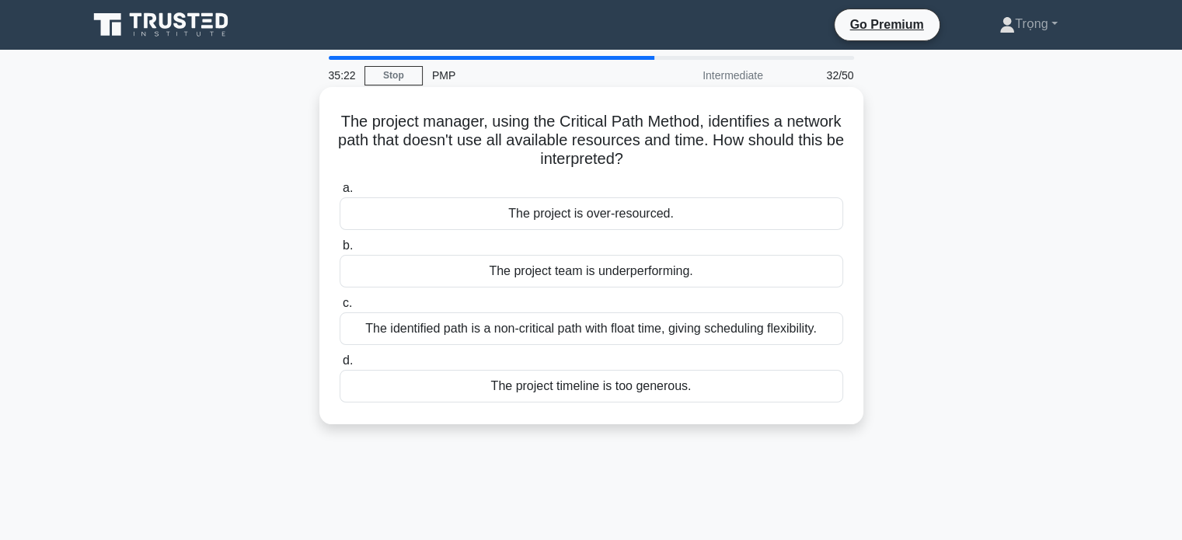
click at [679, 217] on div "The project is over-resourced." at bounding box center [591, 213] width 503 height 33
click at [340, 193] on input "a. The project is over-resourced." at bounding box center [340, 188] width 0 height 10
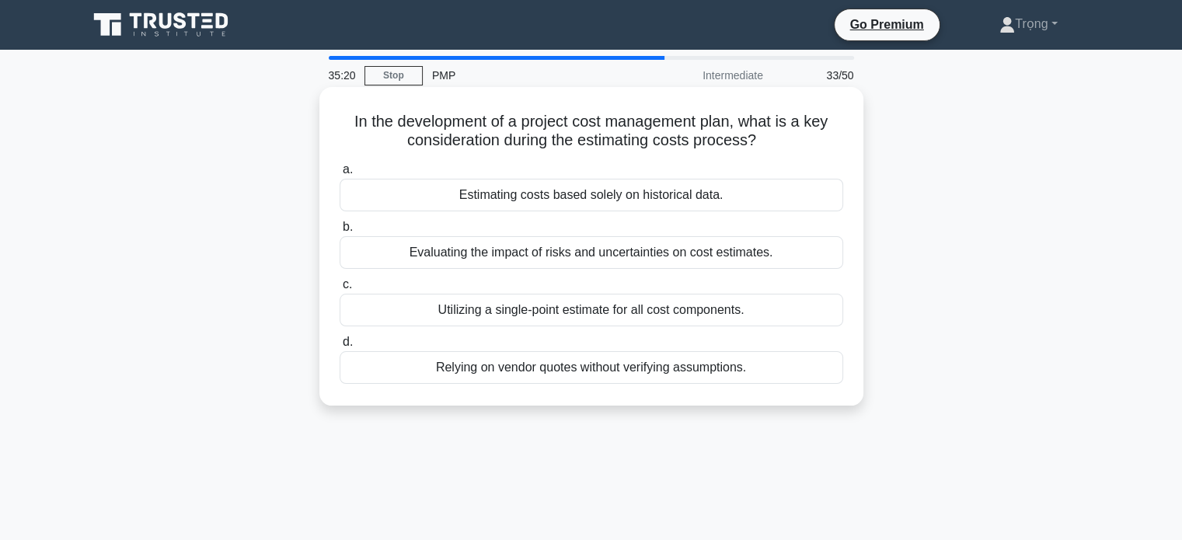
click at [705, 198] on div "Estimating costs based solely on historical data." at bounding box center [591, 195] width 503 height 33
click at [340, 175] on input "a. Estimating costs based solely on historical data." at bounding box center [340, 170] width 0 height 10
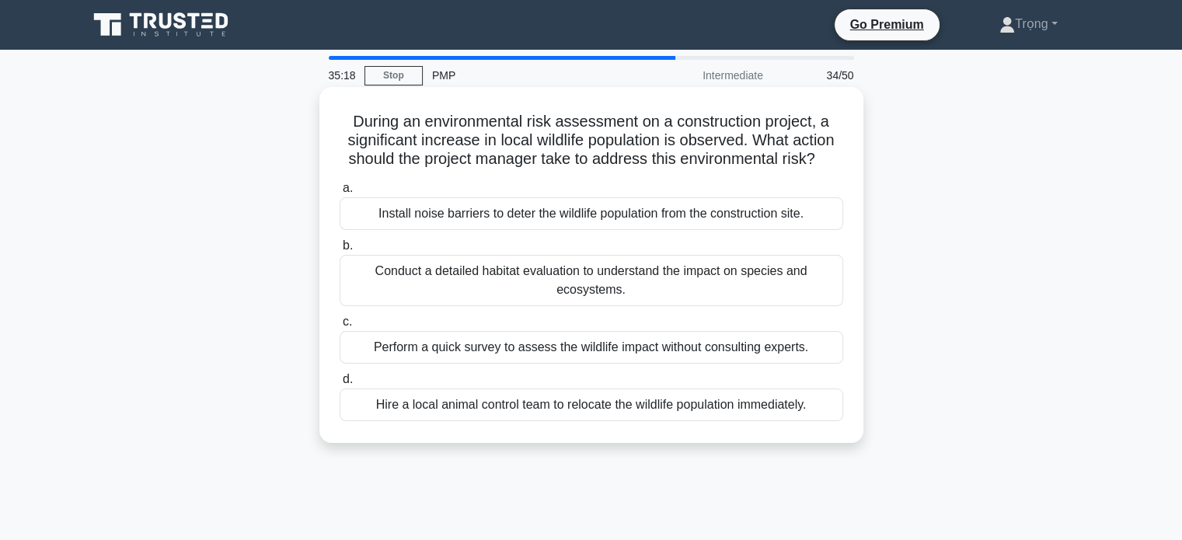
click at [710, 221] on div "Install noise barriers to deter the wildlife population from the construction s…" at bounding box center [591, 213] width 503 height 33
click at [340, 193] on input "a. Install noise barriers to deter the wildlife population from the constructio…" at bounding box center [340, 188] width 0 height 10
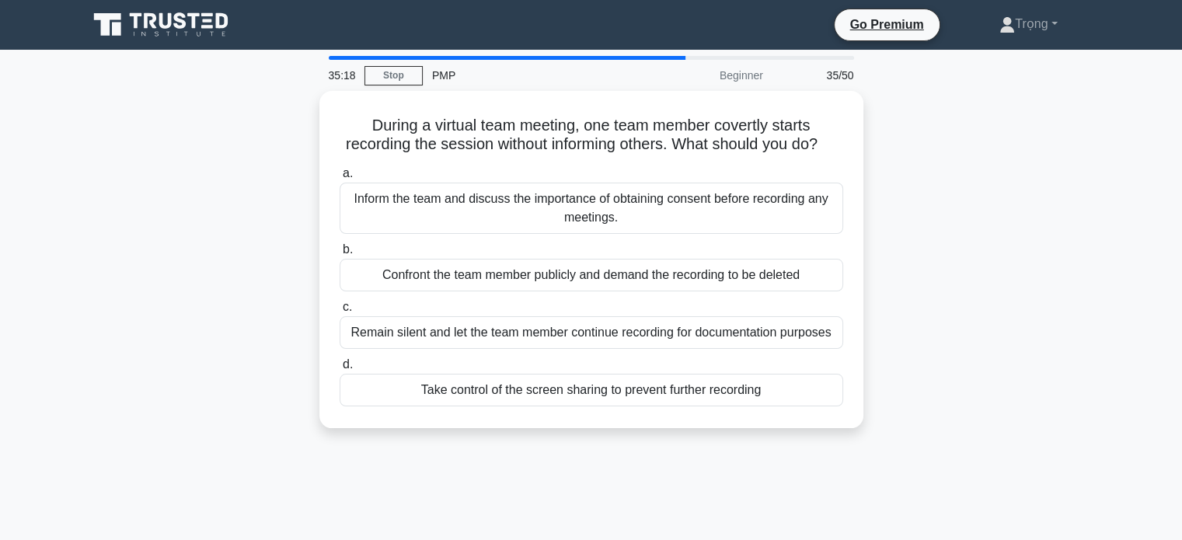
click at [710, 221] on div "Inform the team and discuss the importance of obtaining consent before recordin…" at bounding box center [591, 208] width 503 height 51
click at [340, 179] on input "a. Inform the team and discuss the importance of obtaining consent before recor…" at bounding box center [340, 174] width 0 height 10
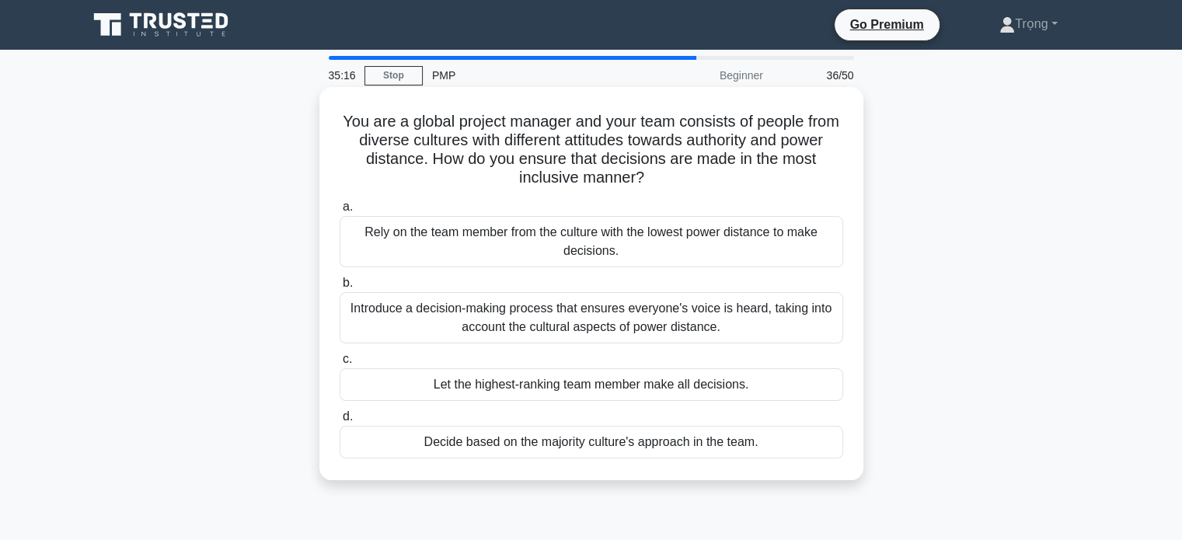
click at [709, 238] on div "Rely on the team member from the culture with the lowest power distance to make…" at bounding box center [591, 241] width 503 height 51
click at [340, 212] on input "a. Rely on the team member from the culture with the lowest power distance to m…" at bounding box center [340, 207] width 0 height 10
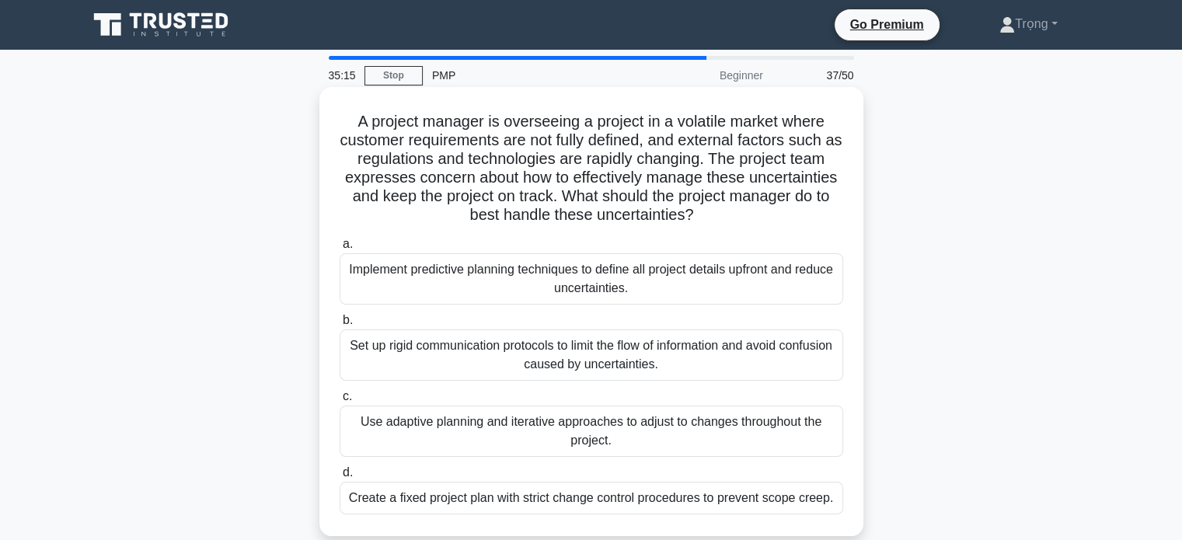
click at [709, 270] on div "Implement predictive planning techniques to define all project details upfront …" at bounding box center [591, 278] width 503 height 51
click at [340, 249] on input "a. Implement predictive planning techniques to define all project details upfro…" at bounding box center [340, 244] width 0 height 10
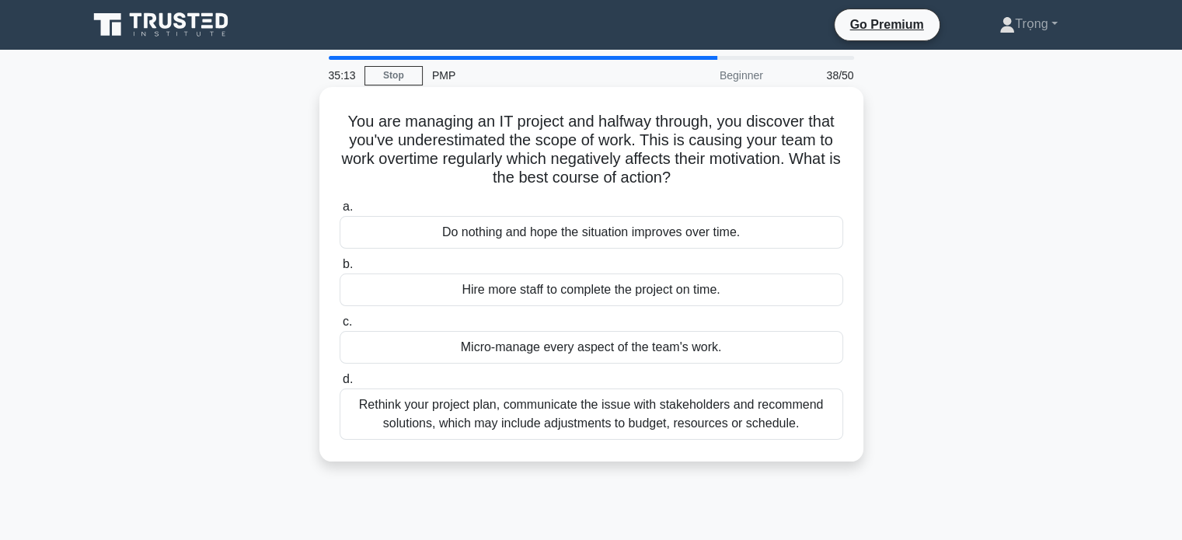
click at [737, 241] on div "Do nothing and hope the situation improves over time." at bounding box center [591, 232] width 503 height 33
click at [340, 212] on input "a. Do nothing and hope the situation improves over time." at bounding box center [340, 207] width 0 height 10
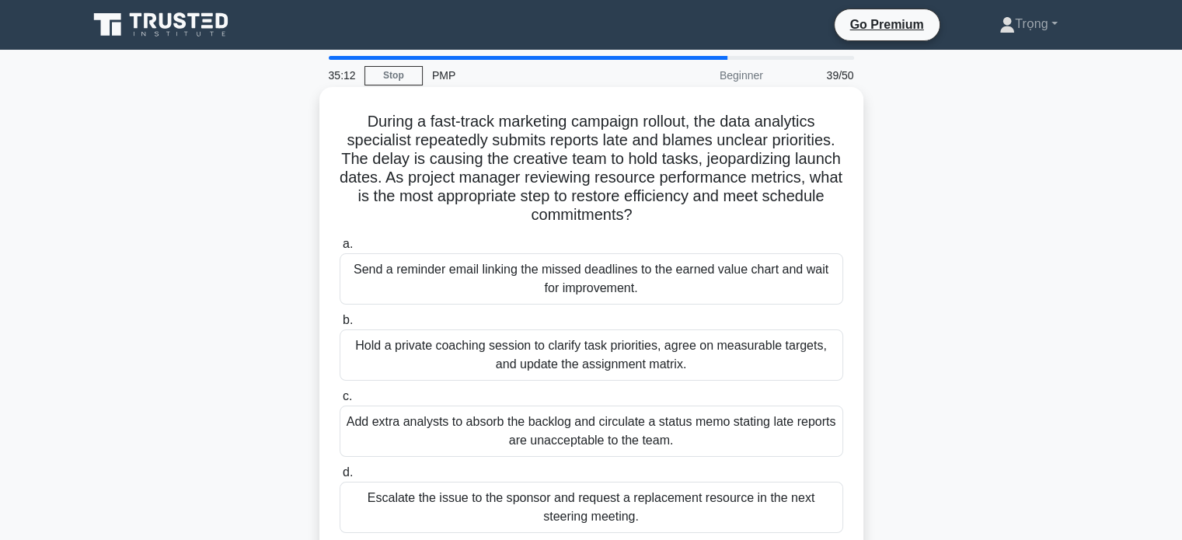
click at [731, 270] on div "Send a reminder email linking the missed deadlines to the earned value chart an…" at bounding box center [591, 278] width 503 height 51
click at [340, 249] on input "a. Send a reminder email linking the missed deadlines to the earned value chart…" at bounding box center [340, 244] width 0 height 10
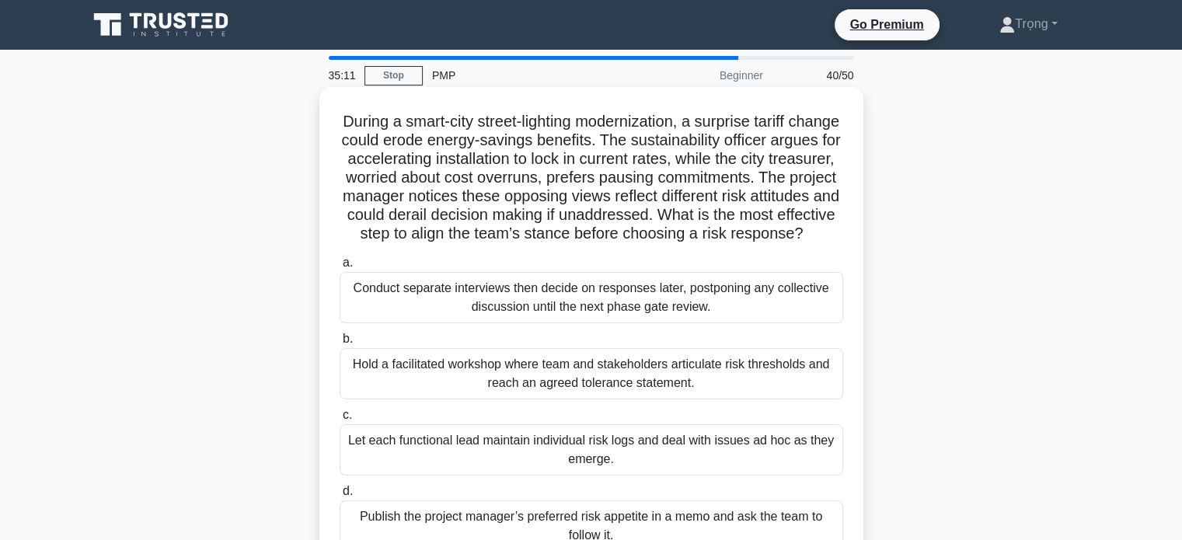
click at [728, 312] on div "Conduct separate interviews then decide on responses later, postponing any coll…" at bounding box center [591, 297] width 503 height 51
click at [340, 268] on input "a. Conduct separate interviews then decide on responses later, postponing any c…" at bounding box center [340, 263] width 0 height 10
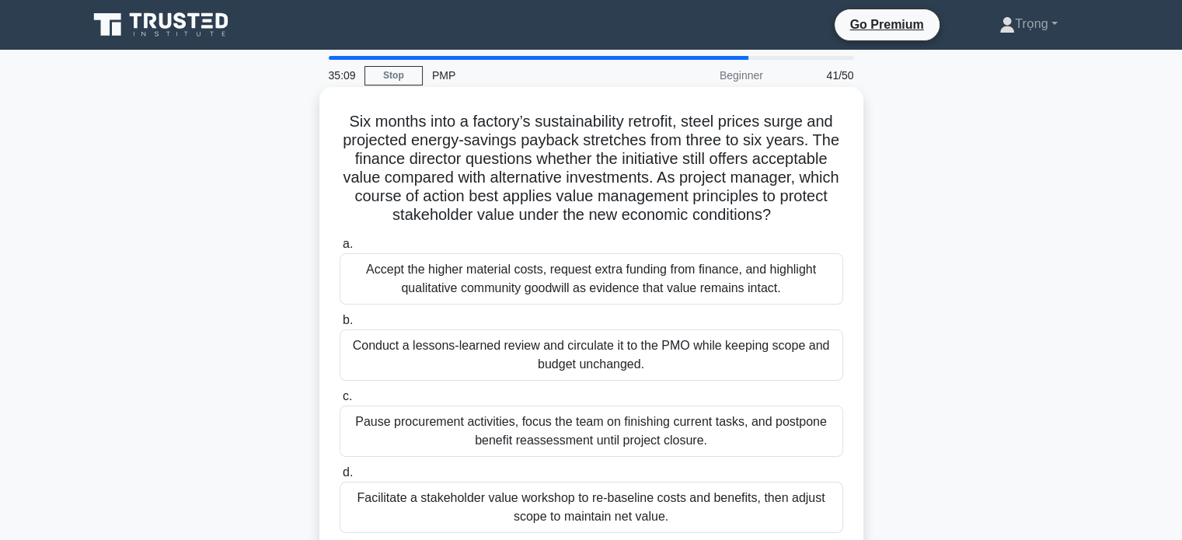
click at [748, 285] on div "Accept the higher material costs, request extra funding from finance, and highl…" at bounding box center [591, 278] width 503 height 51
click at [340, 249] on input "a. Accept the higher material costs, request extra funding from finance, and hi…" at bounding box center [340, 244] width 0 height 10
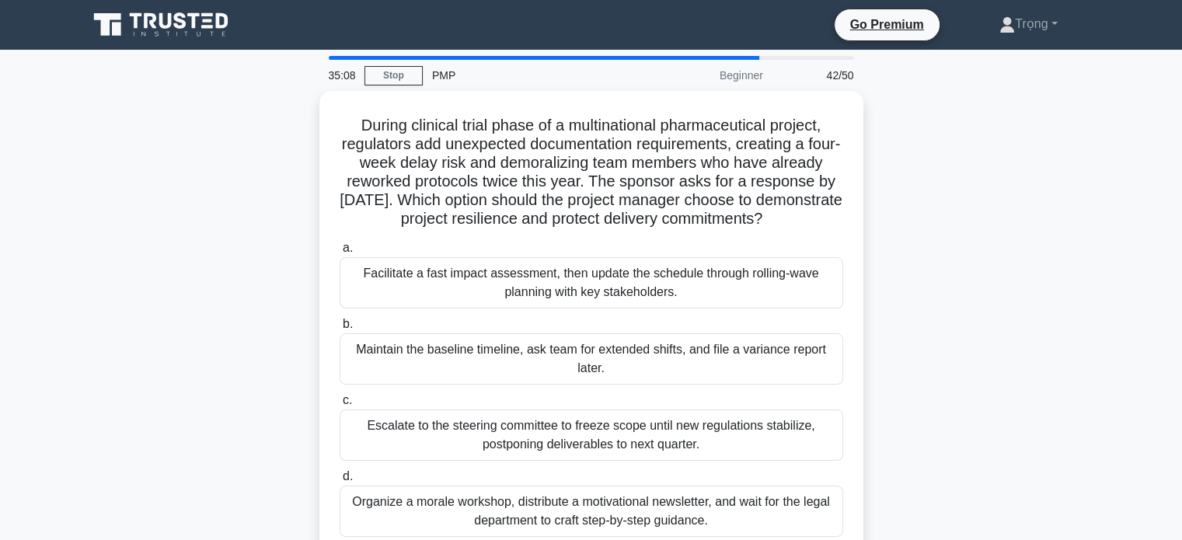
click at [748, 285] on div "Facilitate a fast impact assessment, then update the schedule through rolling-w…" at bounding box center [591, 282] width 503 height 51
click at [340, 253] on input "a. Facilitate a fast impact assessment, then update the schedule through rollin…" at bounding box center [340, 248] width 0 height 10
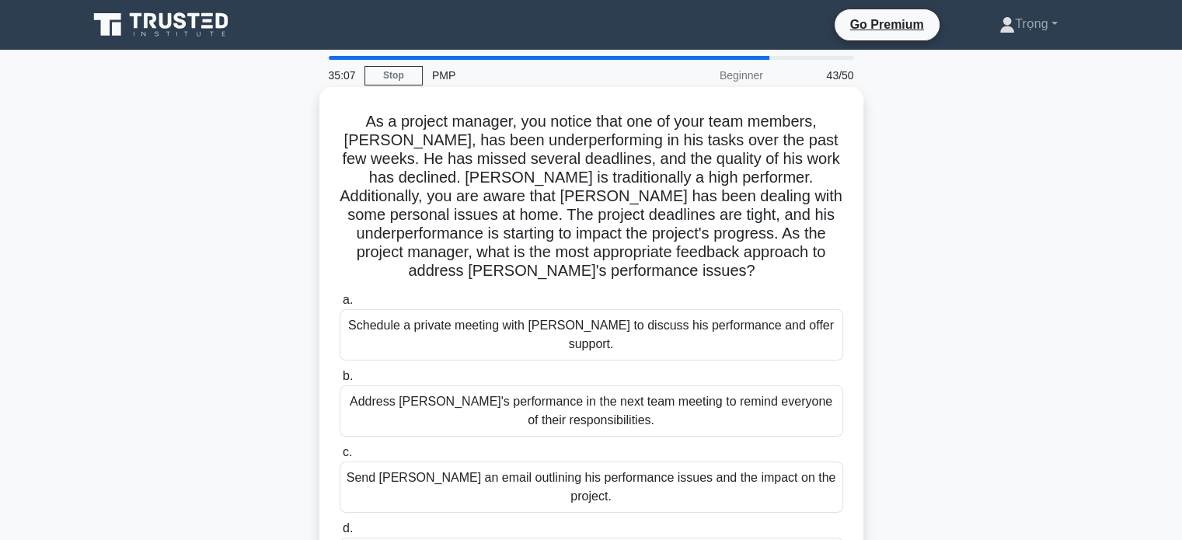
click at [745, 322] on div "Schedule a private meeting with Carlos to discuss his performance and offer sup…" at bounding box center [591, 334] width 503 height 51
click at [340, 305] on input "a. Schedule a private meeting with Carlos to discuss his performance and offer …" at bounding box center [340, 300] width 0 height 10
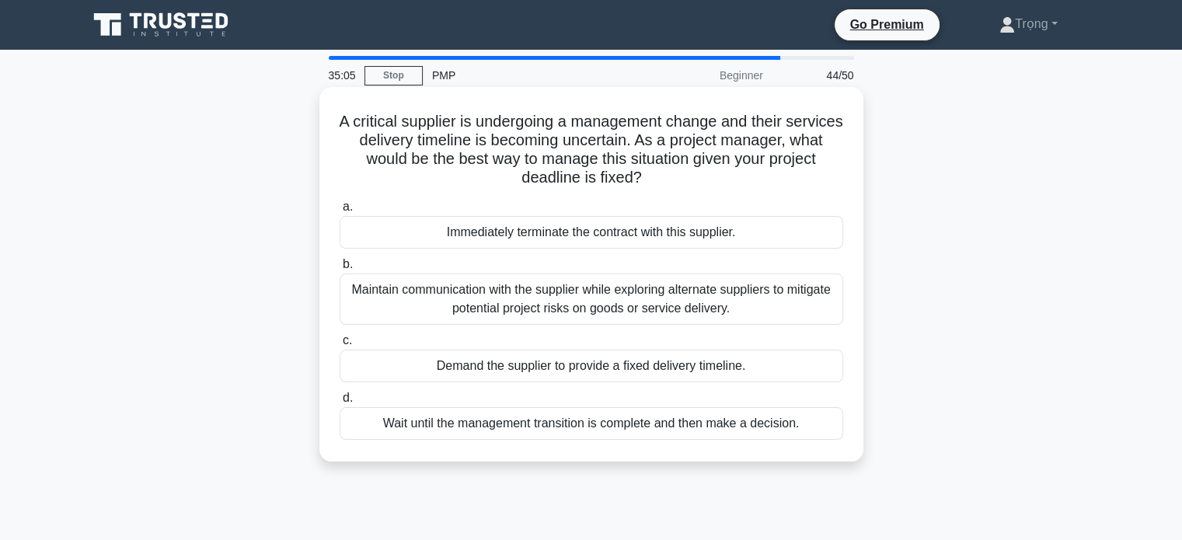
click at [758, 304] on div "Maintain communication with the supplier while exploring alternate suppliers to…" at bounding box center [591, 298] width 503 height 51
click at [340, 270] on input "b. Maintain communication with the supplier while exploring alternate suppliers…" at bounding box center [340, 265] width 0 height 10
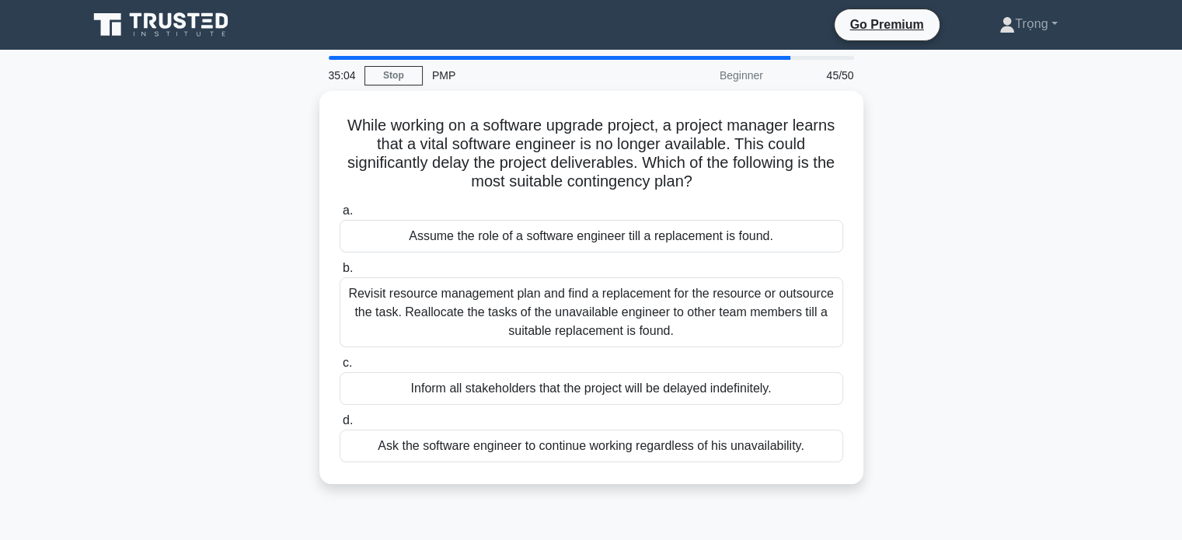
click at [758, 304] on div "Revisit resource management plan and find a replacement for the resource or out…" at bounding box center [591, 312] width 503 height 70
click at [340, 273] on input "b. Revisit resource management plan and find a replacement for the resource or …" at bounding box center [340, 268] width 0 height 10
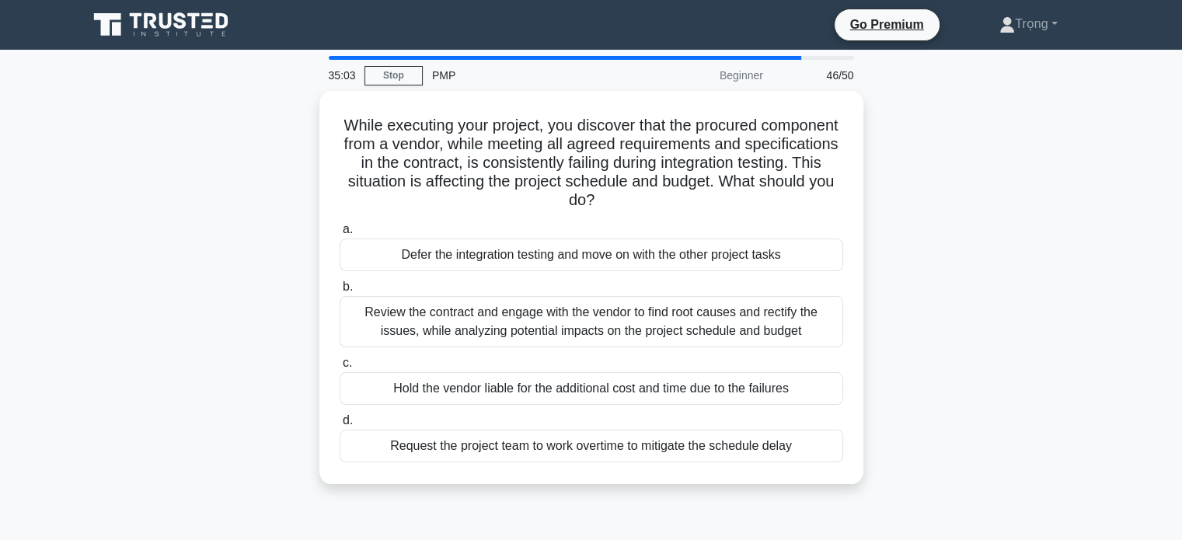
click at [758, 304] on div "Review the contract and engage with the vendor to find root causes and rectify …" at bounding box center [591, 321] width 503 height 51
click at [340, 292] on input "b. Review the contract and engage with the vendor to find root causes and recti…" at bounding box center [340, 287] width 0 height 10
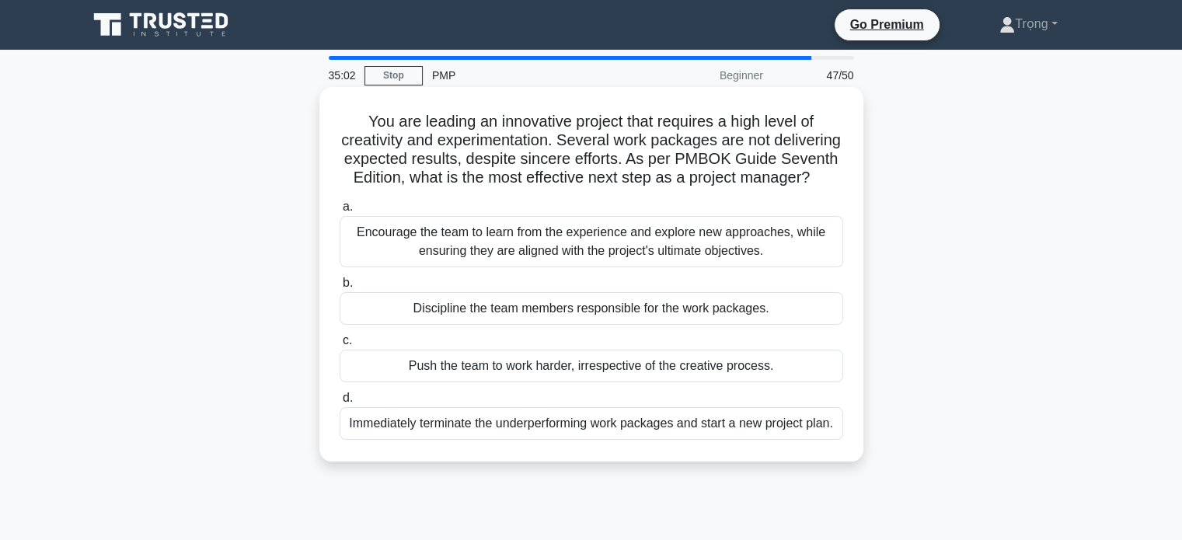
click at [758, 325] on div "Discipline the team members responsible for the work packages." at bounding box center [591, 308] width 503 height 33
click at [340, 288] on input "b. Discipline the team members responsible for the work packages." at bounding box center [340, 283] width 0 height 10
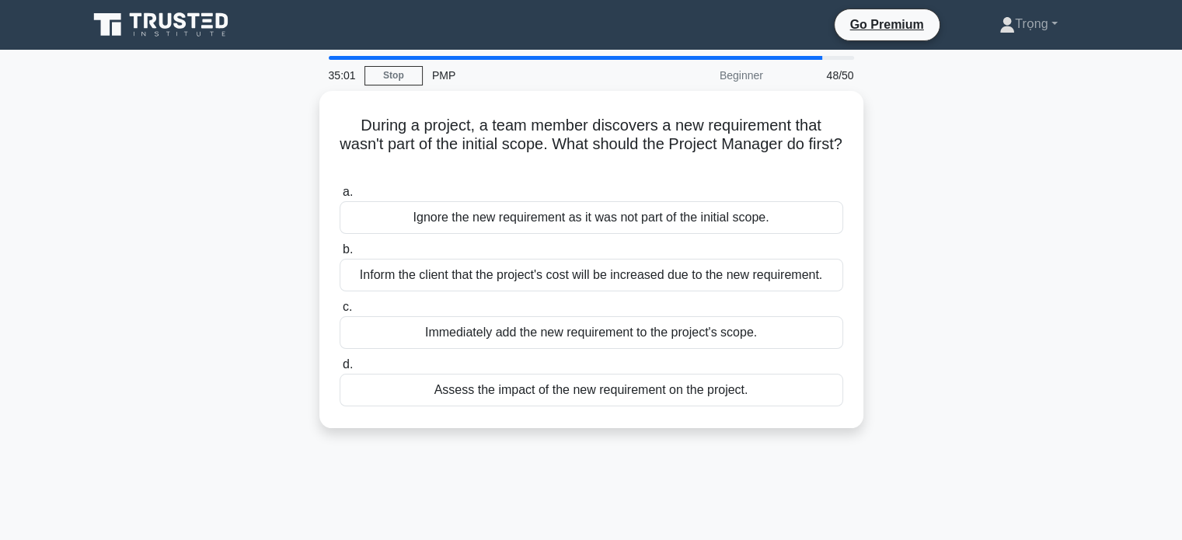
click at [758, 333] on div "Immediately add the new requirement to the project's scope." at bounding box center [591, 332] width 503 height 33
click at [340, 312] on input "c. Immediately add the new requirement to the project's scope." at bounding box center [340, 307] width 0 height 10
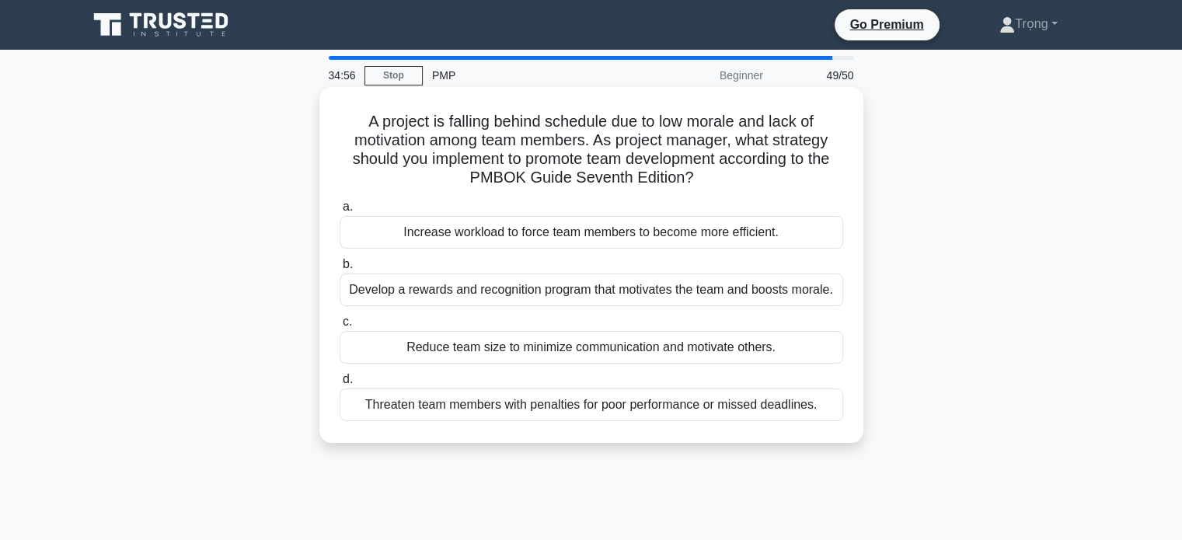
click at [774, 294] on div "Develop a rewards and recognition program that motivates the team and boosts mo…" at bounding box center [591, 289] width 503 height 33
click at [340, 270] on input "b. Develop a rewards and recognition program that motivates the team and boosts…" at bounding box center [340, 265] width 0 height 10
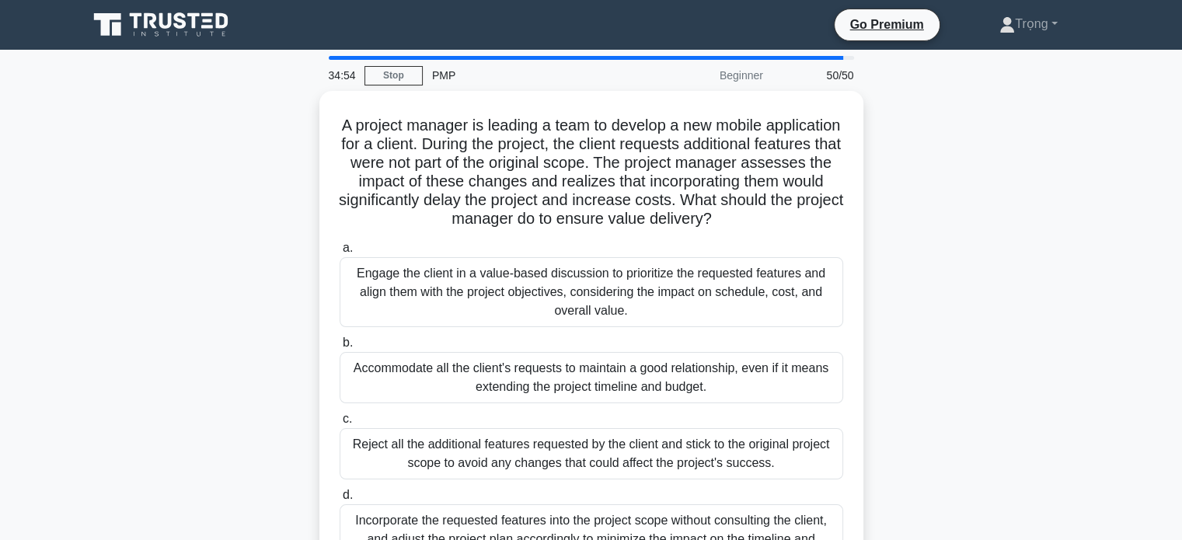
click at [774, 294] on div "Engage the client in a value-based discussion to prioritize the requested featu…" at bounding box center [591, 292] width 503 height 70
click at [340, 253] on input "a. Engage the client in a value-based discussion to prioritize the requested fe…" at bounding box center [340, 248] width 0 height 10
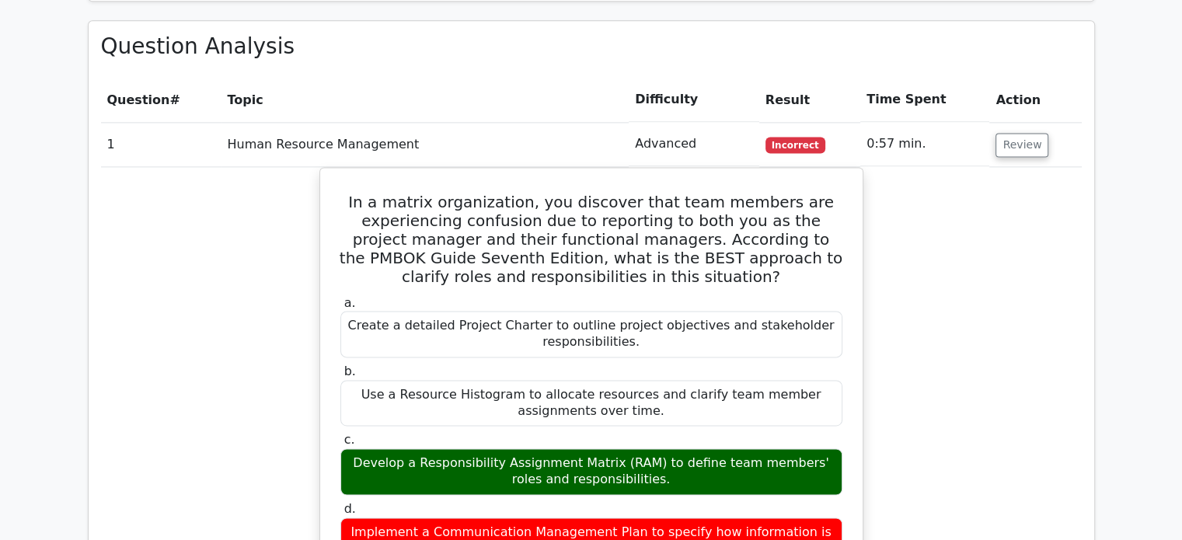
scroll to position [2107, 0]
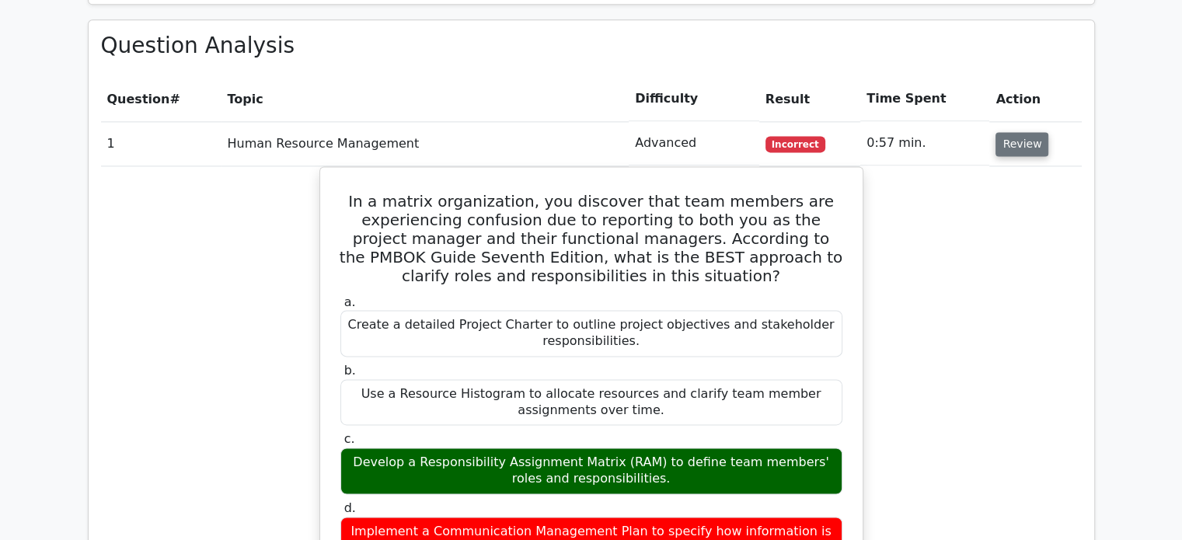
click at [1026, 132] on button "Review" at bounding box center [1021, 144] width 53 height 24
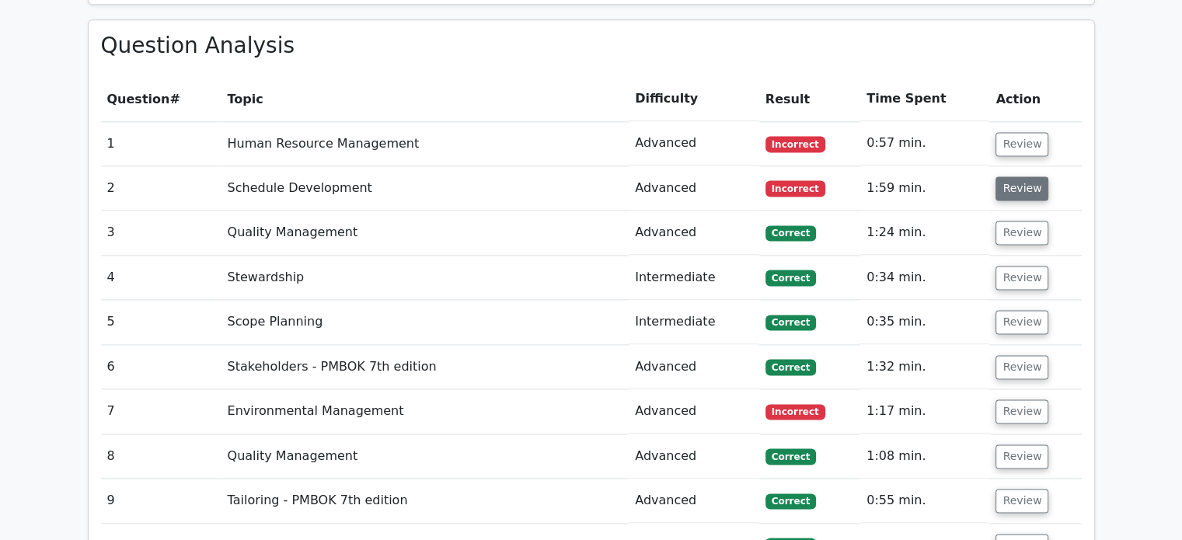
click at [1019, 176] on button "Review" at bounding box center [1021, 188] width 53 height 24
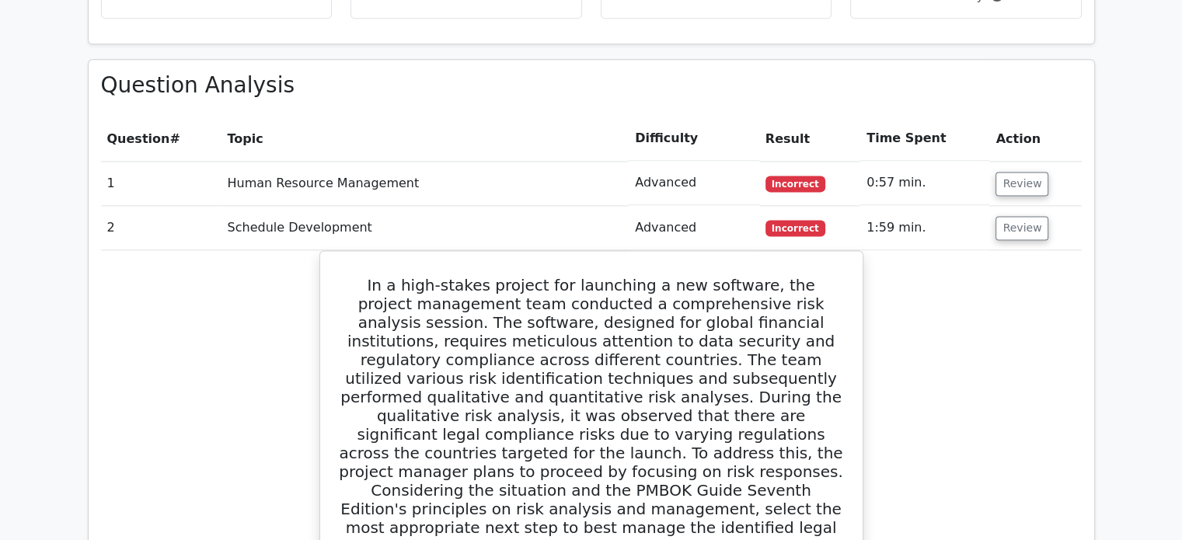
scroll to position [2051, 0]
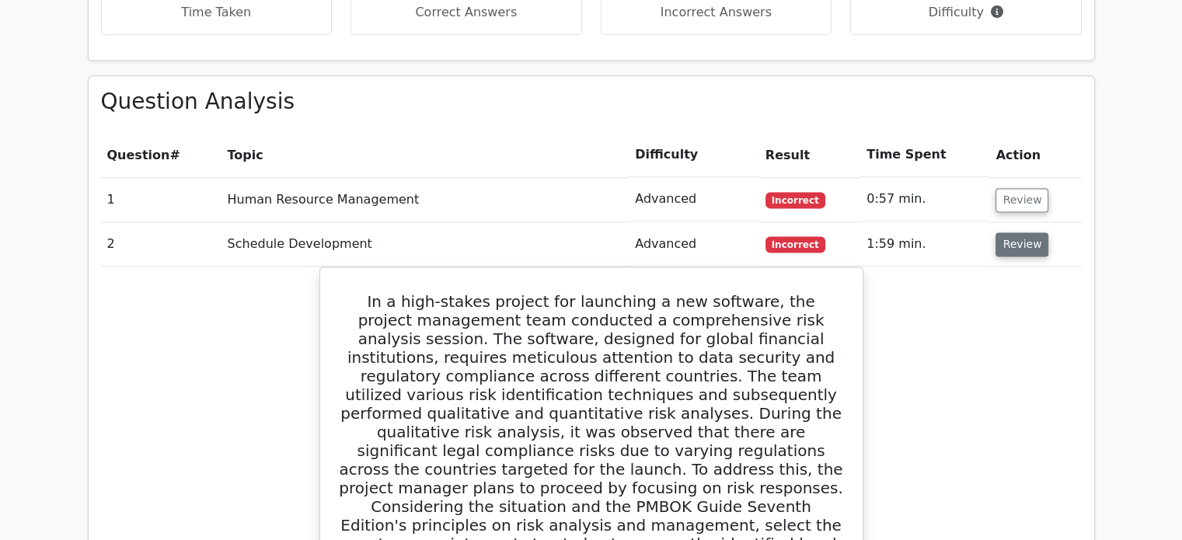
click at [1021, 232] on button "Review" at bounding box center [1021, 244] width 53 height 24
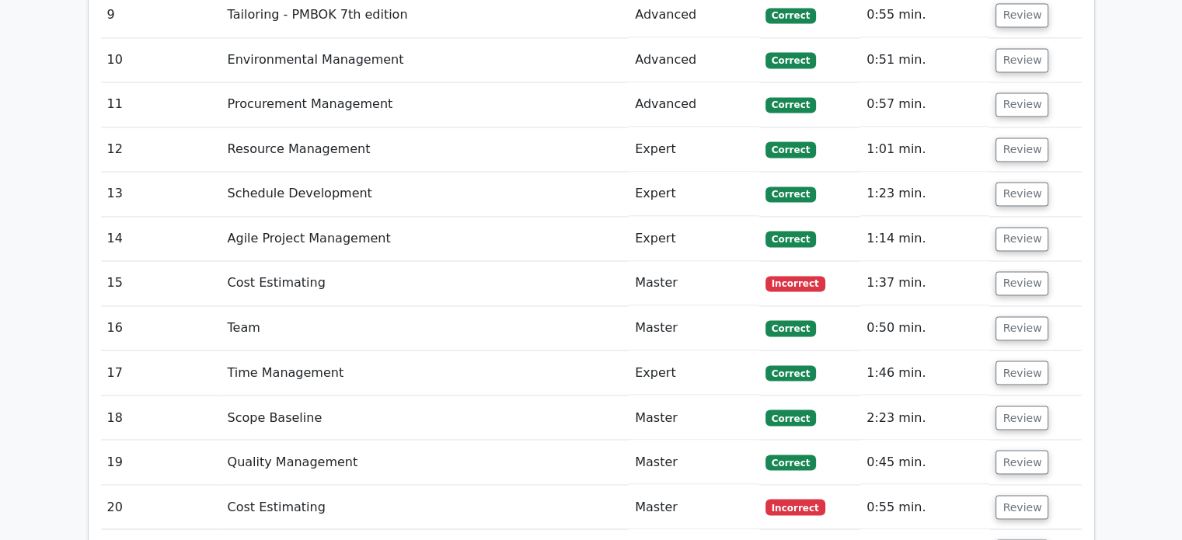
scroll to position [2599, 0]
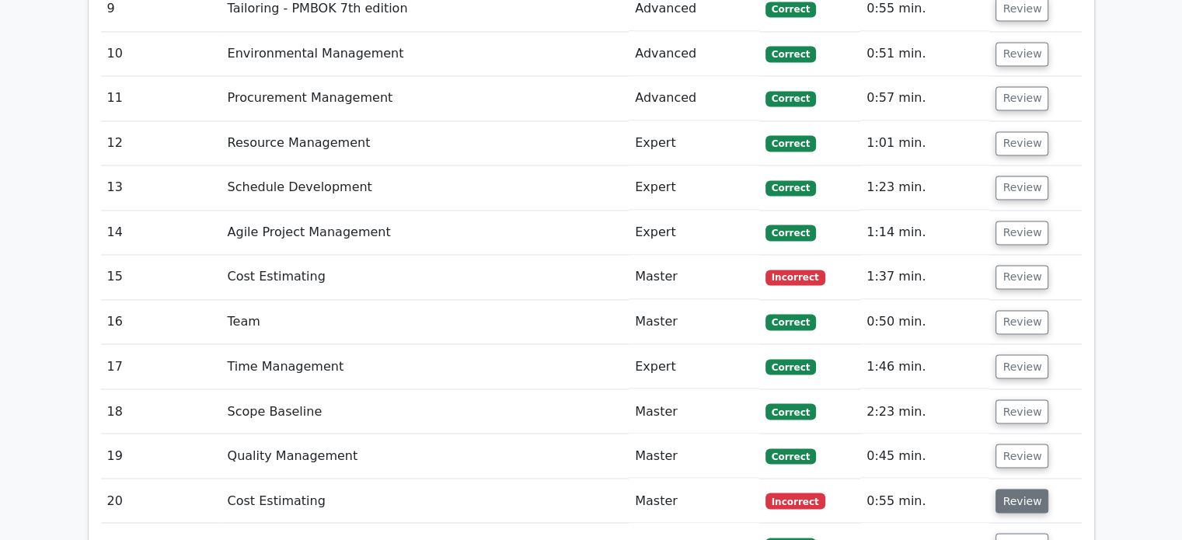
click at [1016, 489] on button "Review" at bounding box center [1021, 501] width 53 height 24
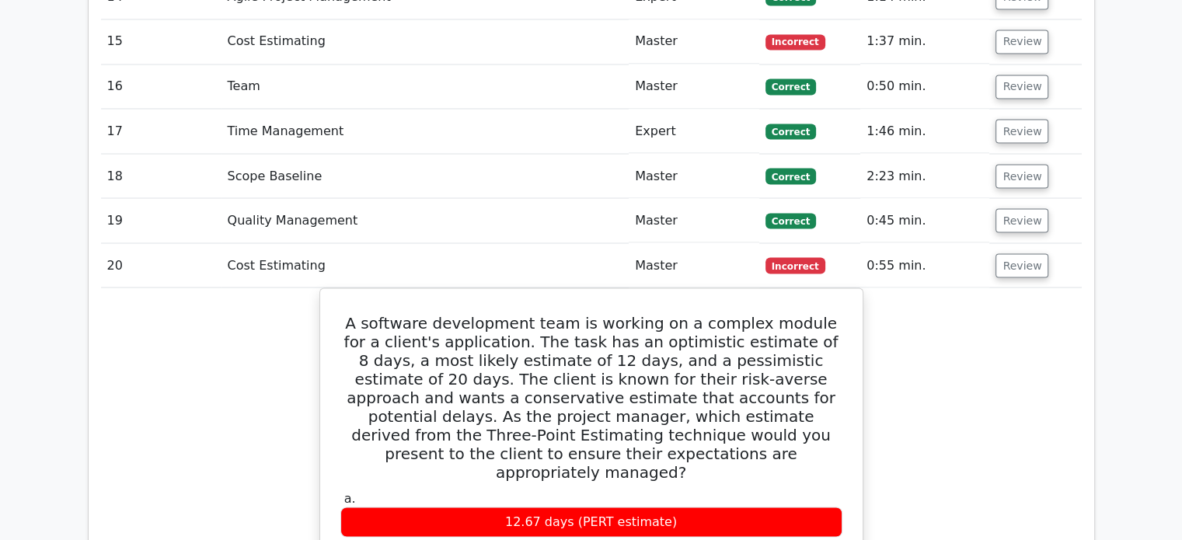
scroll to position [2838, 0]
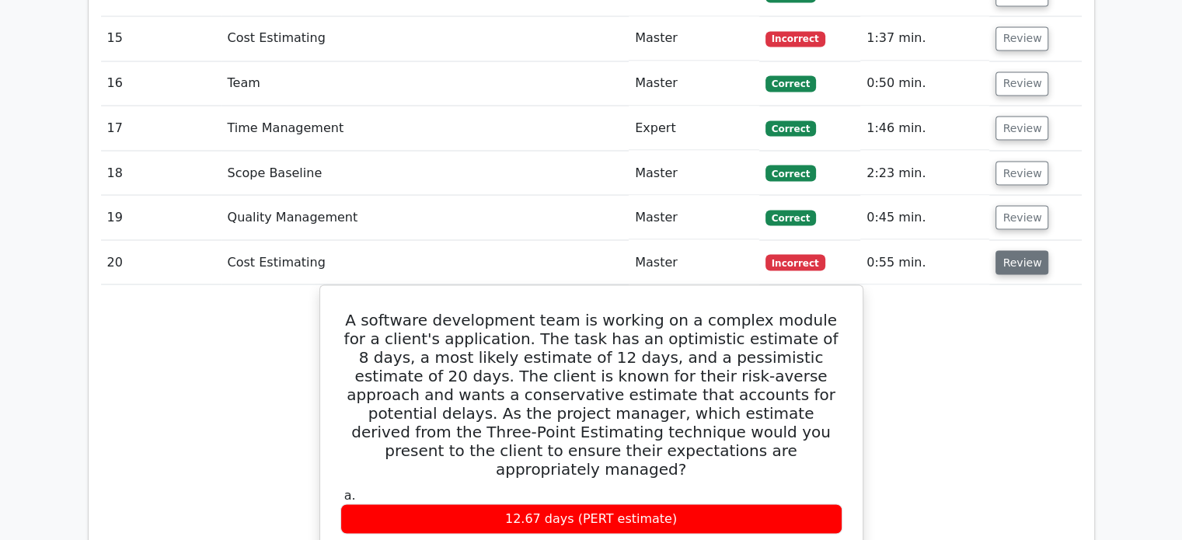
click at [1023, 250] on button "Review" at bounding box center [1021, 262] width 53 height 24
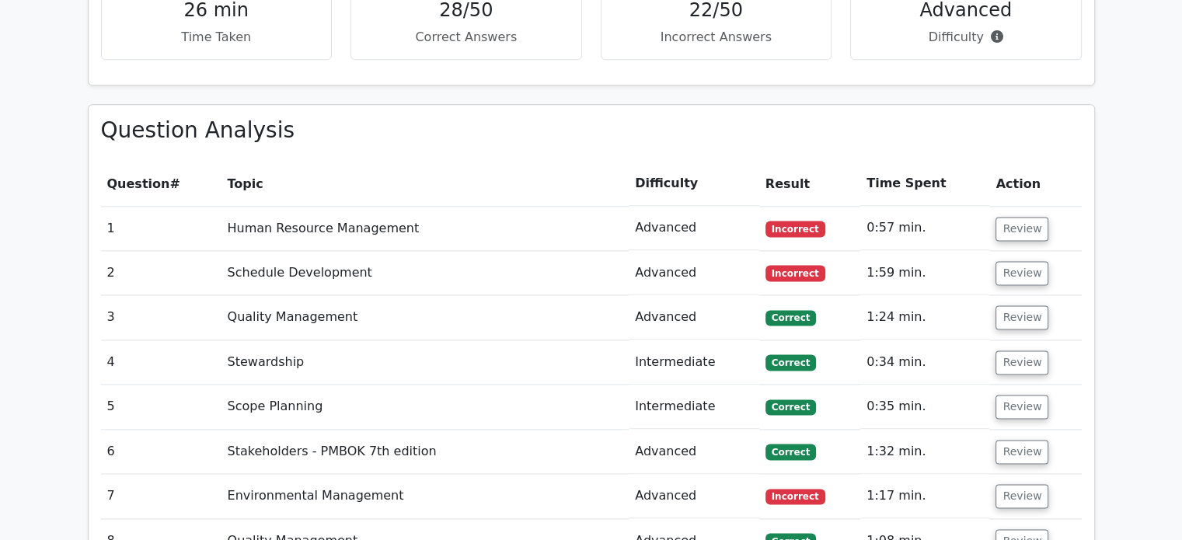
scroll to position [2026, 0]
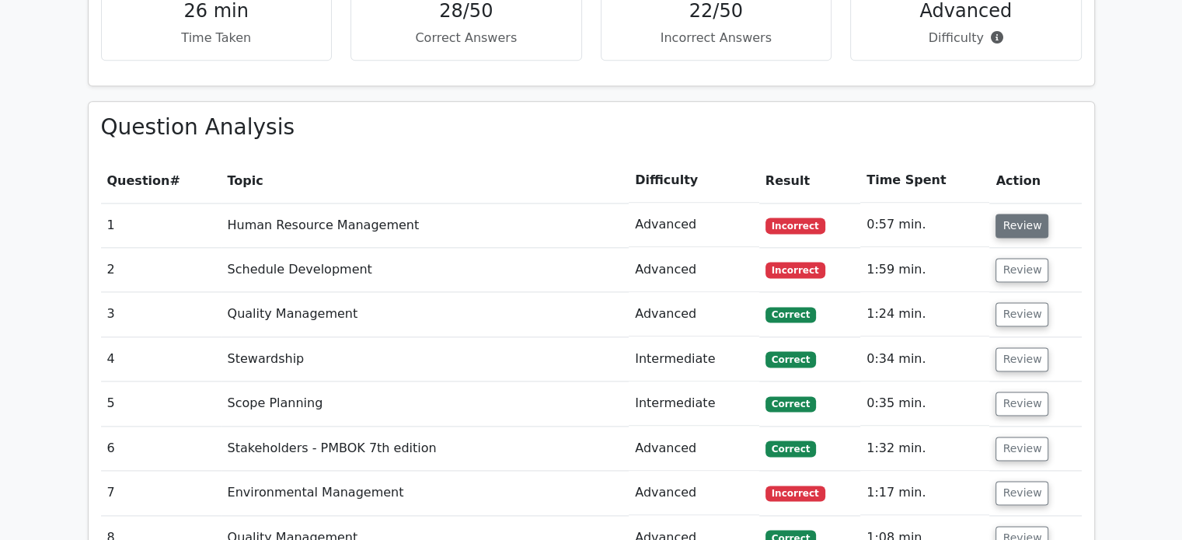
click at [1024, 214] on button "Review" at bounding box center [1021, 226] width 53 height 24
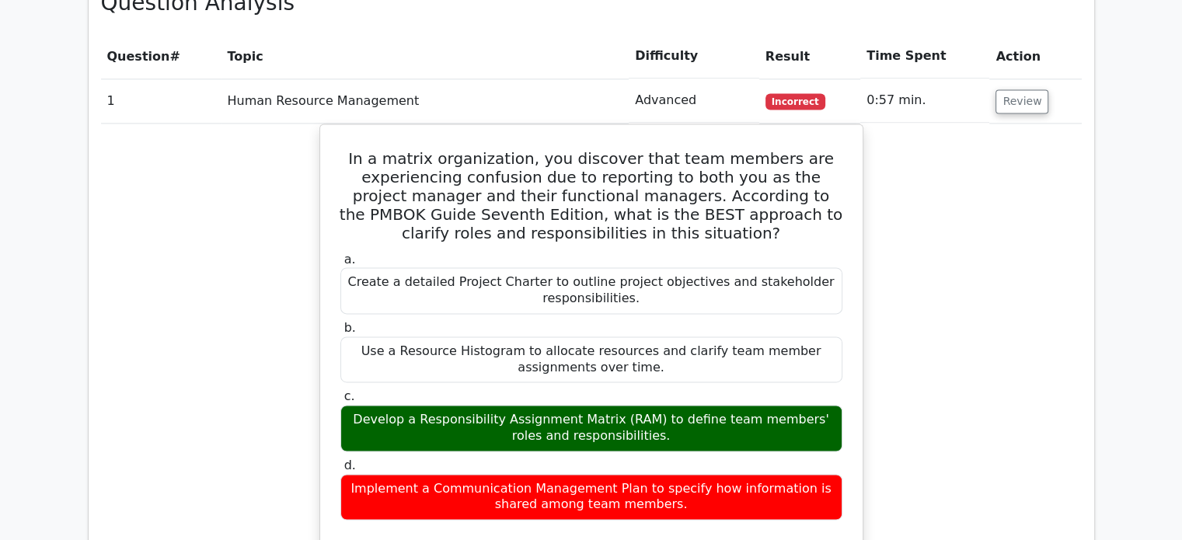
scroll to position [2130, 0]
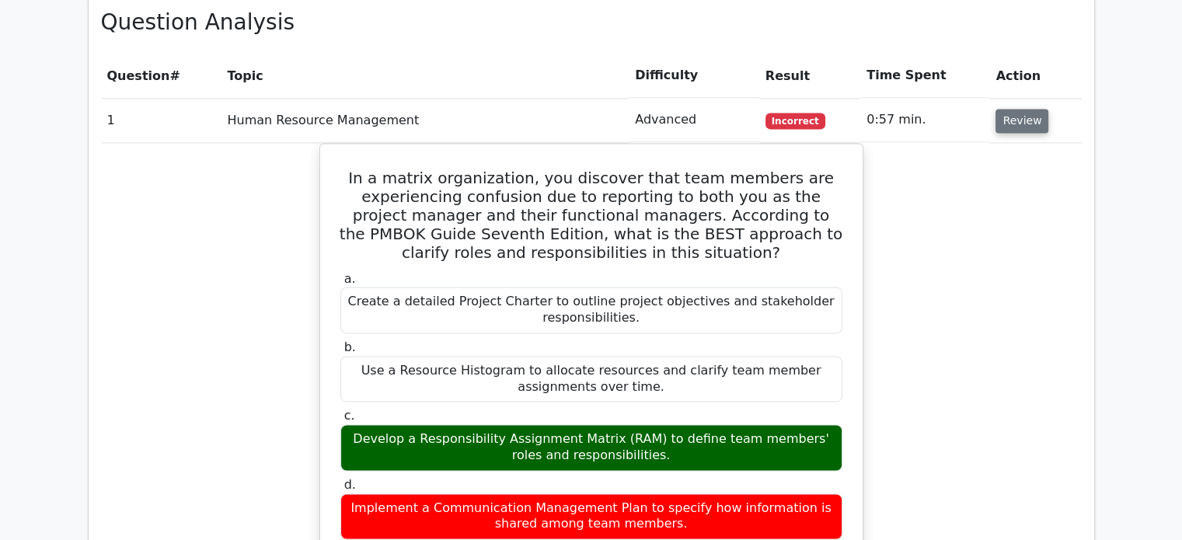
click at [1022, 109] on button "Review" at bounding box center [1021, 121] width 53 height 24
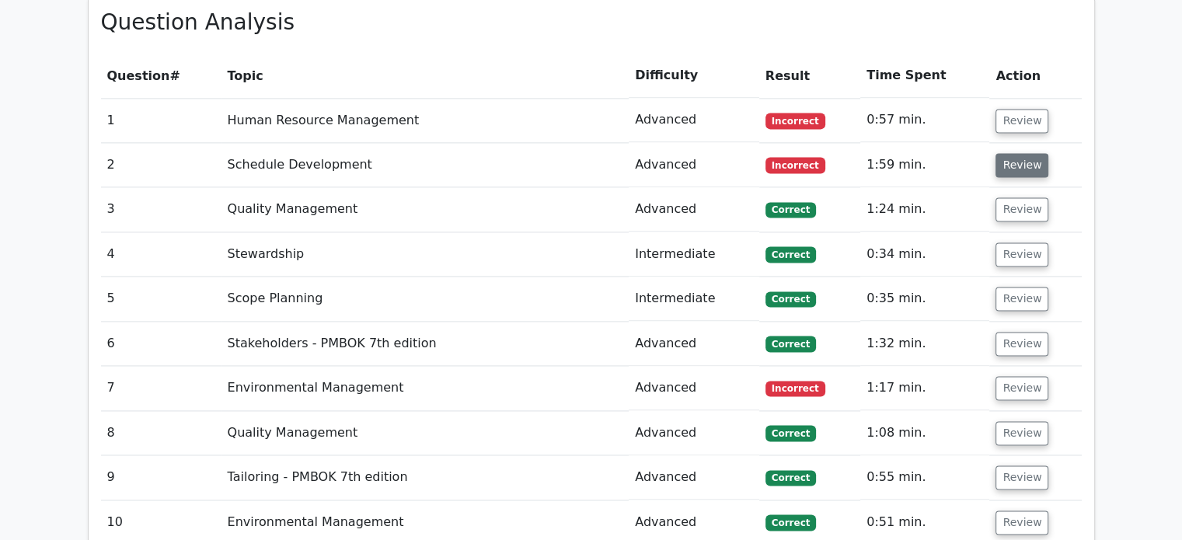
click at [1024, 153] on button "Review" at bounding box center [1021, 165] width 53 height 24
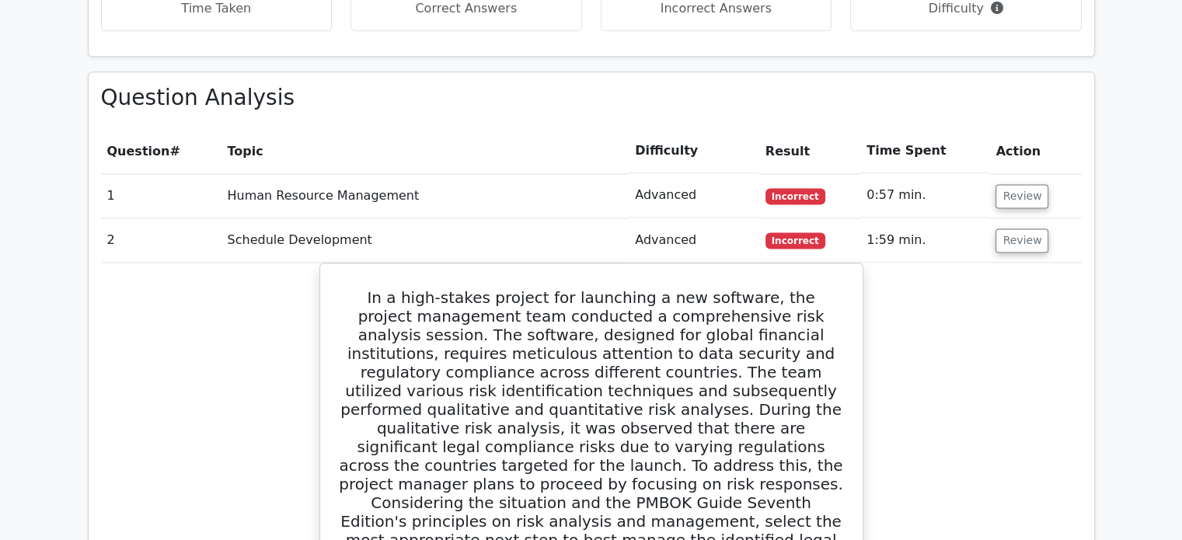
scroll to position [2033, 0]
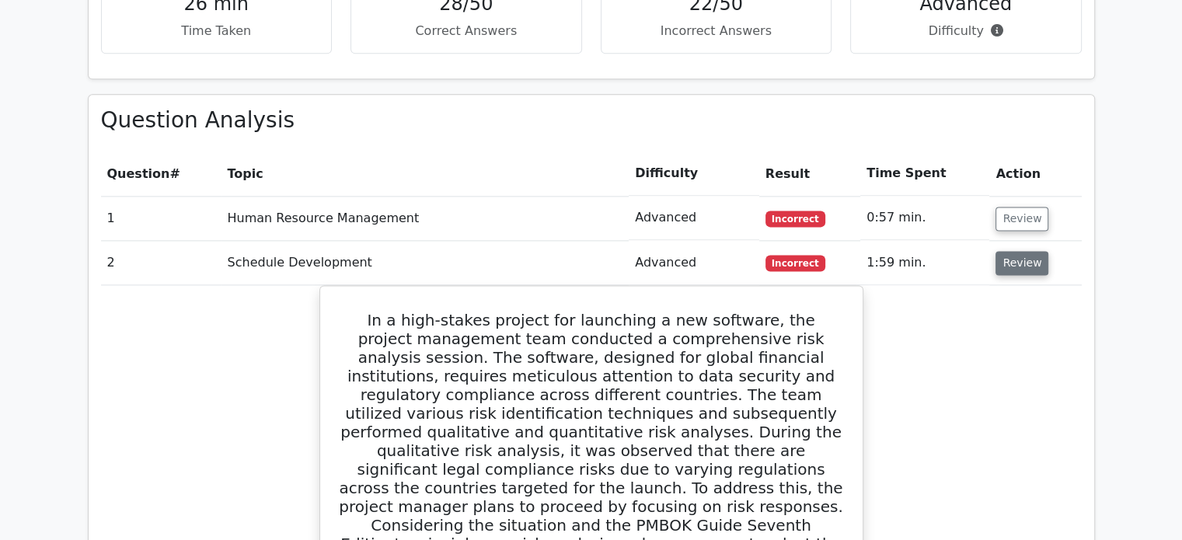
click at [1021, 251] on button "Review" at bounding box center [1021, 263] width 53 height 24
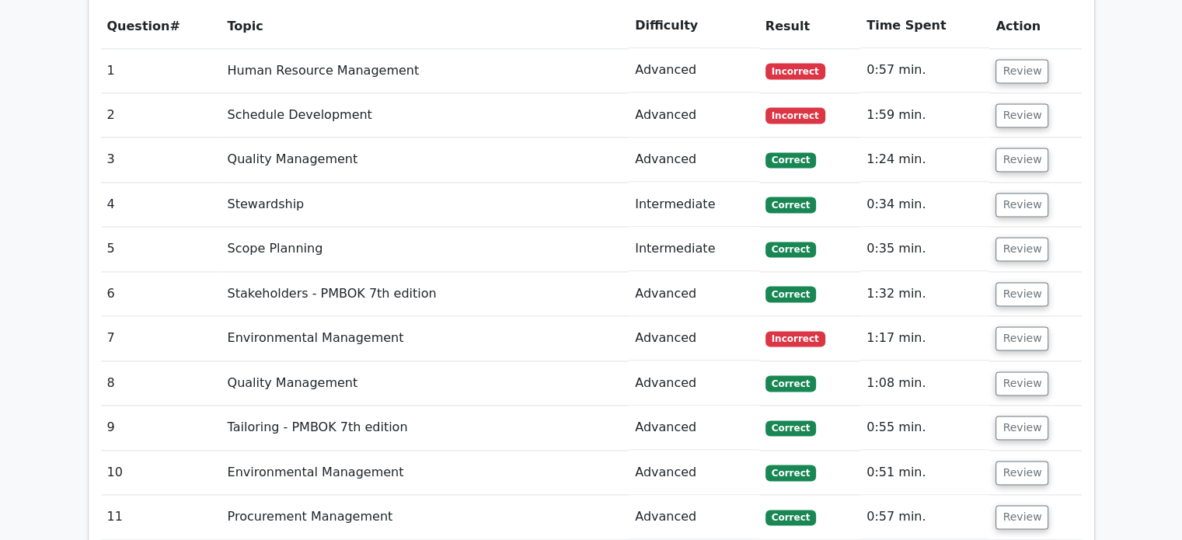
scroll to position [2191, 0]
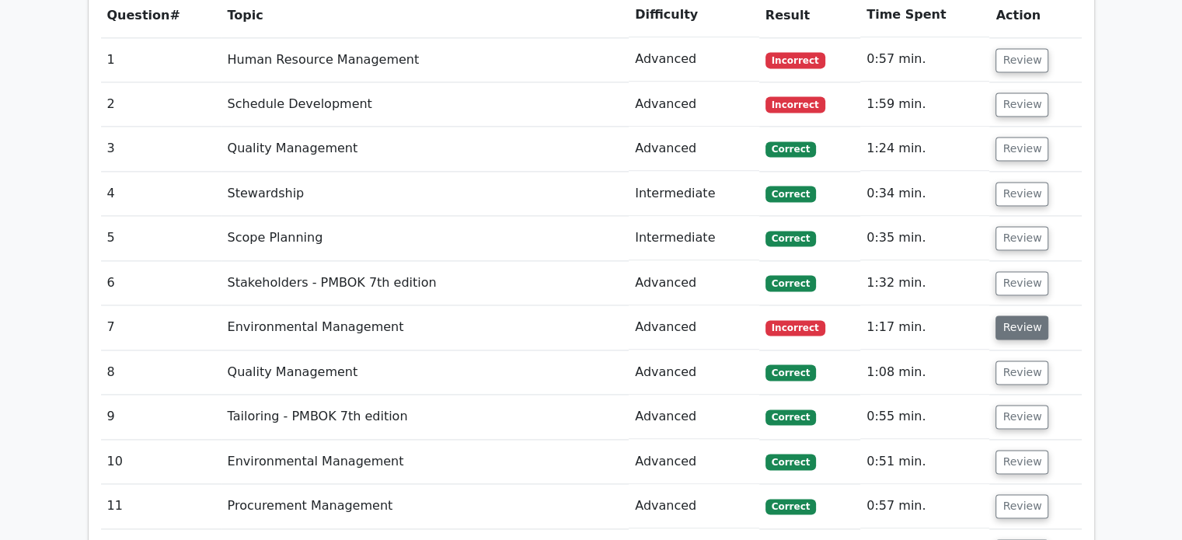
click at [1019, 315] on button "Review" at bounding box center [1021, 327] width 53 height 24
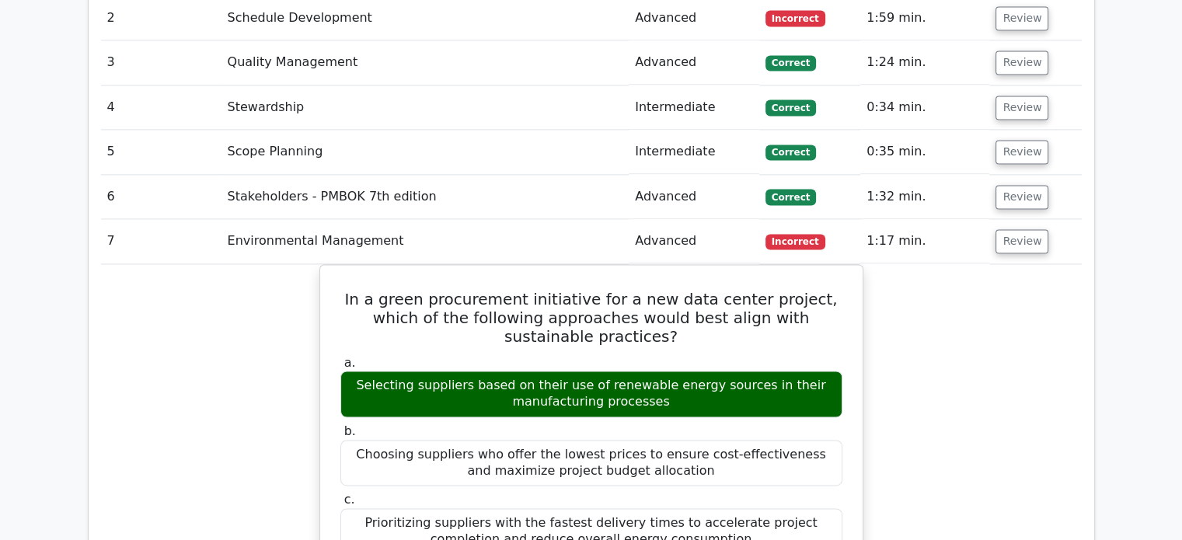
scroll to position [2326, 0]
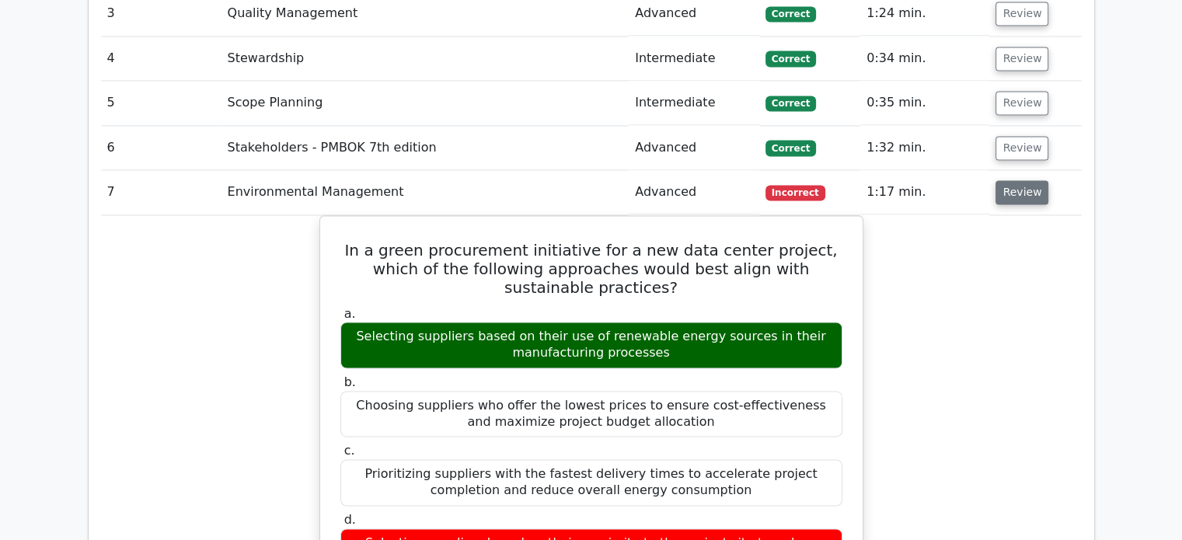
click at [1019, 180] on button "Review" at bounding box center [1021, 192] width 53 height 24
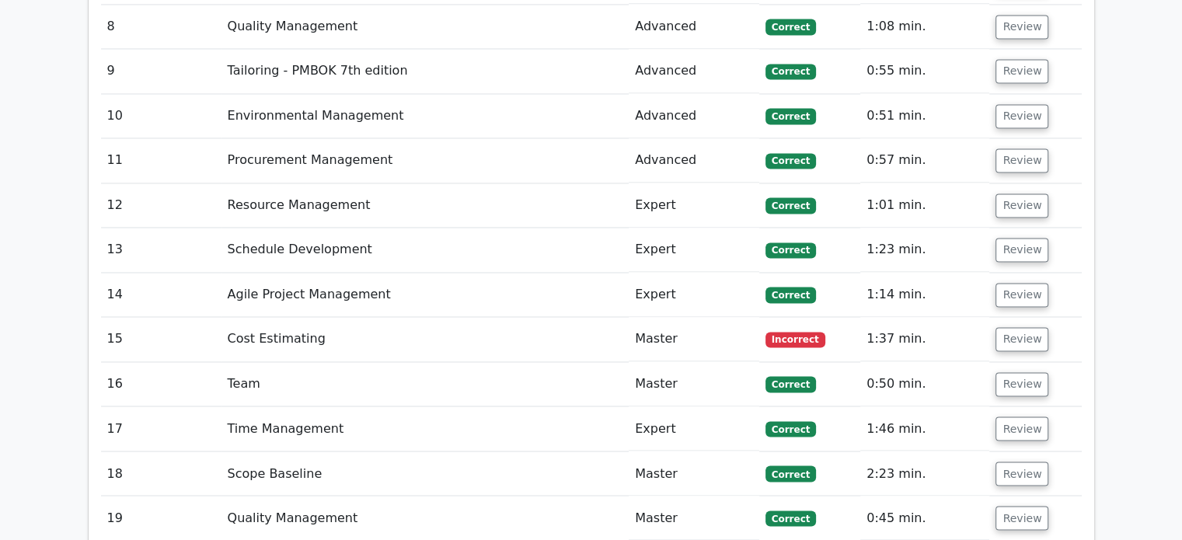
scroll to position [2541, 0]
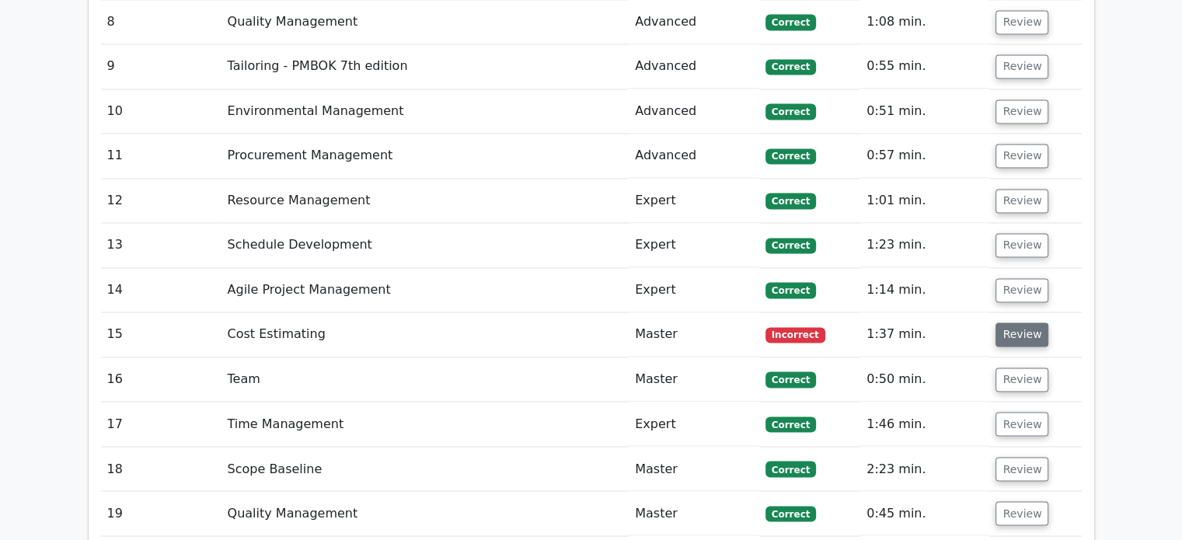
click at [1010, 322] on button "Review" at bounding box center [1021, 334] width 53 height 24
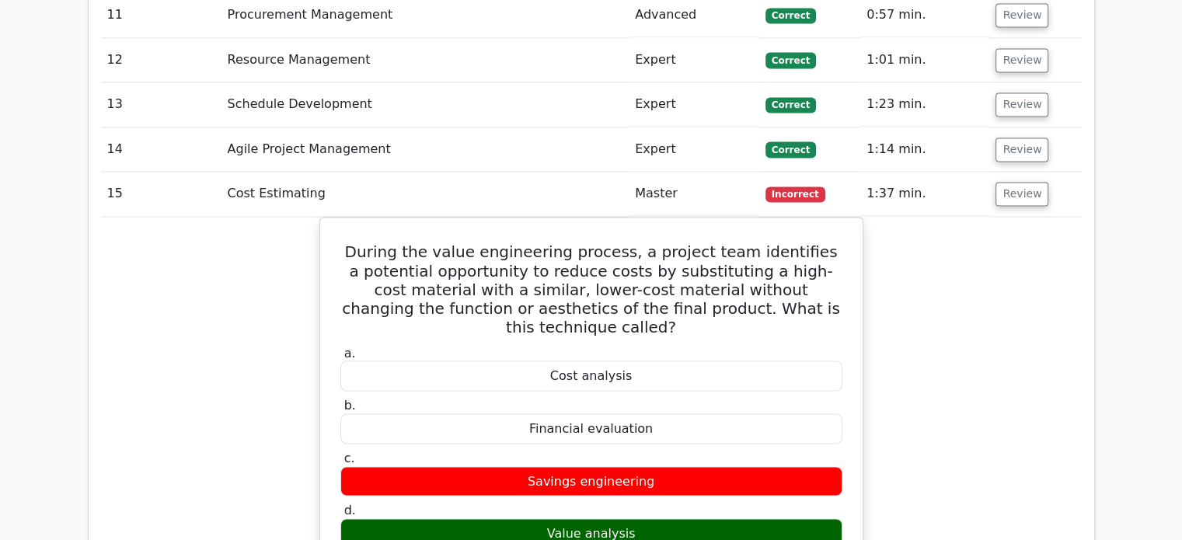
scroll to position [2717, 0]
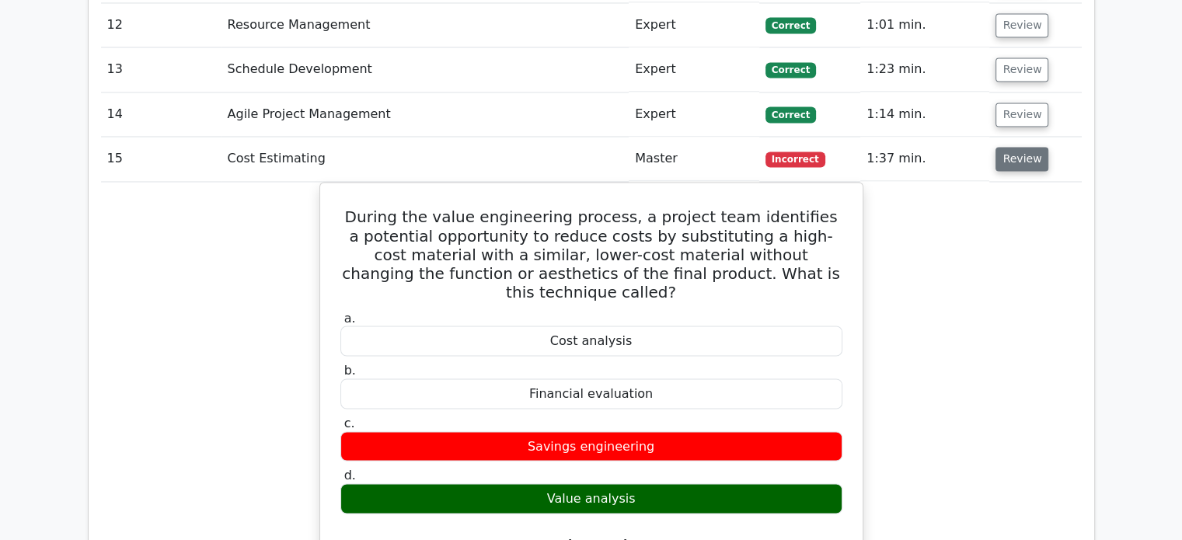
click at [1026, 147] on button "Review" at bounding box center [1021, 159] width 53 height 24
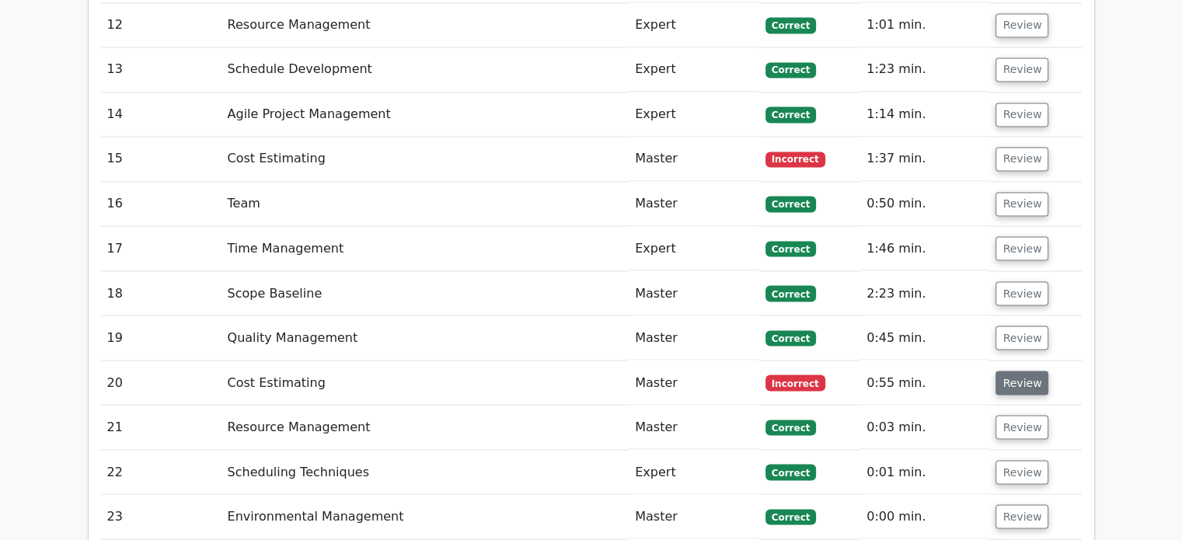
click at [1019, 371] on button "Review" at bounding box center [1021, 383] width 53 height 24
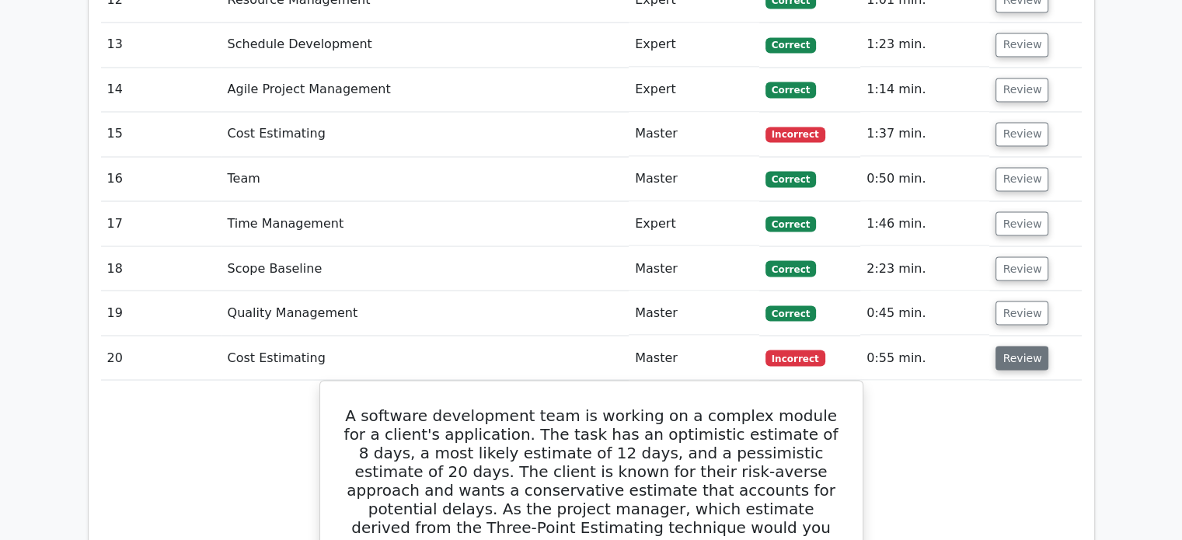
scroll to position [2734, 0]
